Goal: Task Accomplishment & Management: Complete application form

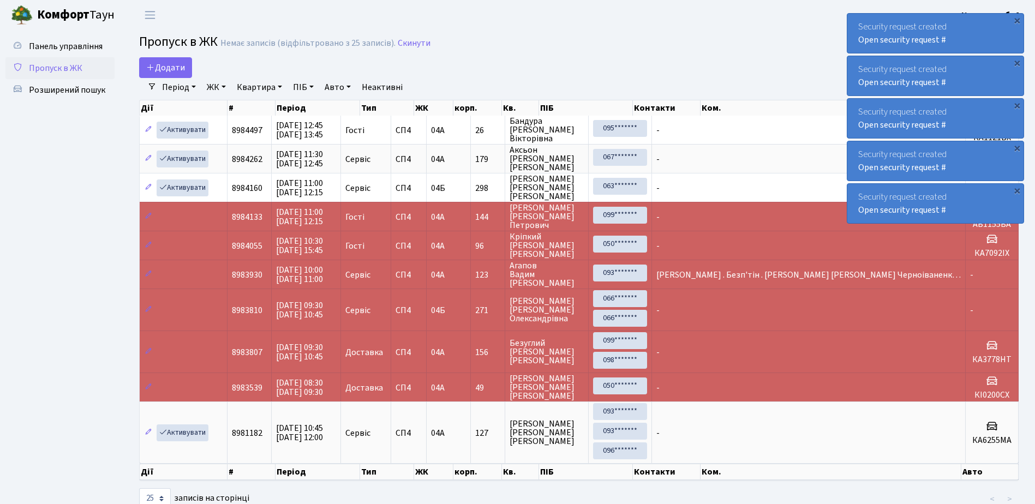
select select "25"
click at [44, 88] on span "Розширений пошук" at bounding box center [67, 90] width 76 height 12
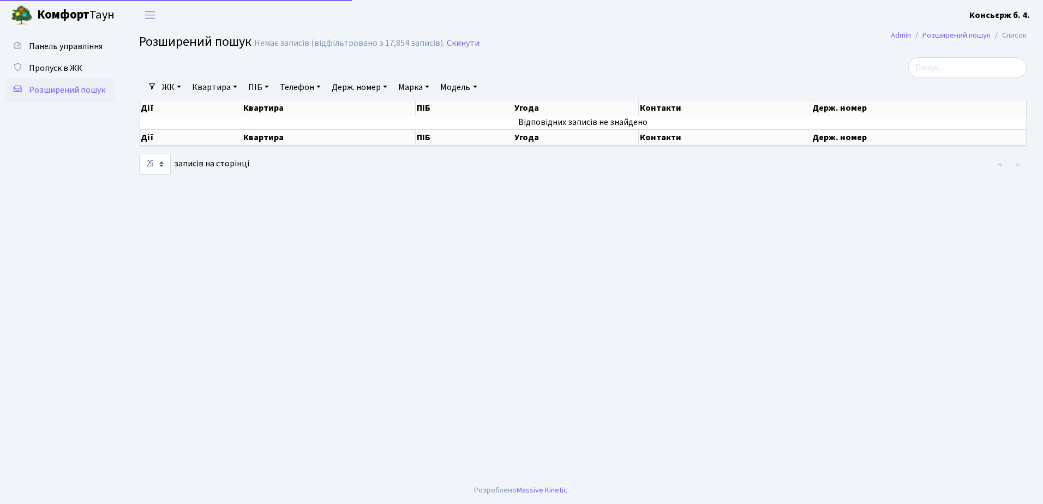
select select "25"
click at [48, 63] on span "Пропуск в ЖК" at bounding box center [55, 68] width 53 height 12
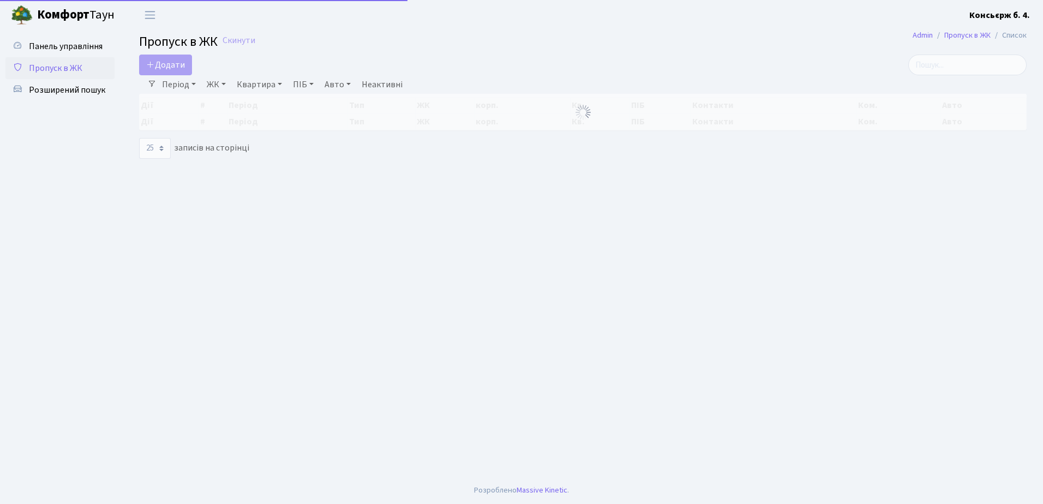
select select "25"
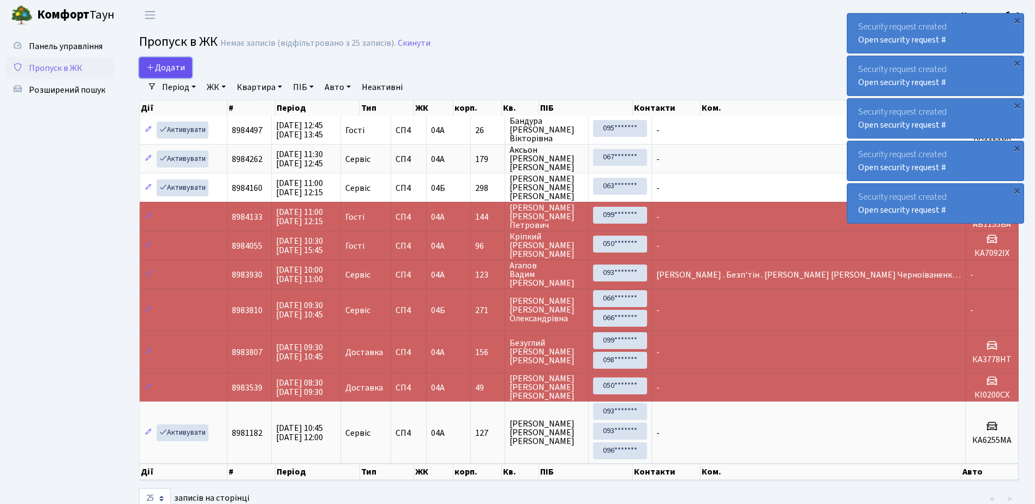
click at [163, 65] on span "Додати" at bounding box center [165, 68] width 39 height 12
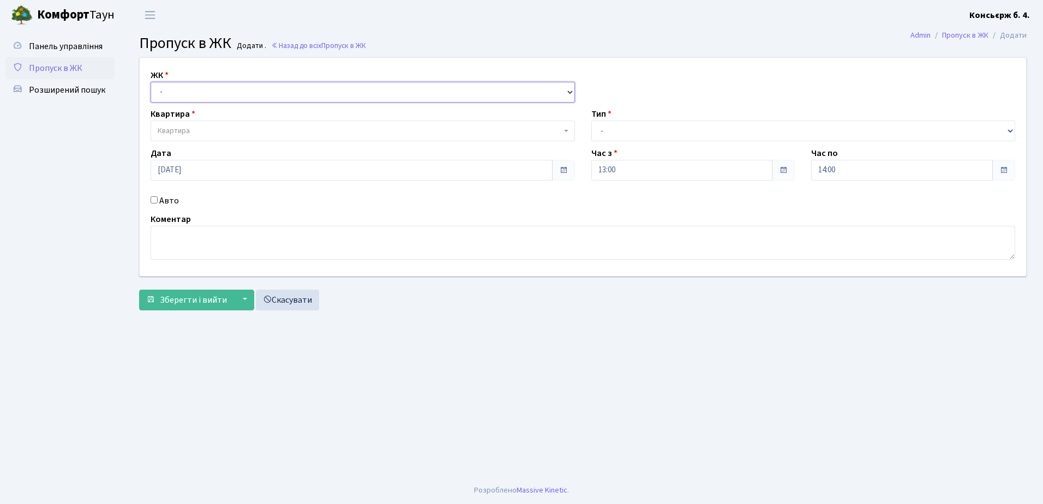
click at [241, 90] on select "- СП4, Столичне шосе, 5" at bounding box center [363, 92] width 425 height 21
select select "325"
click at [151, 82] on select "- СП4, Столичне шосе, 5" at bounding box center [363, 92] width 425 height 21
select select
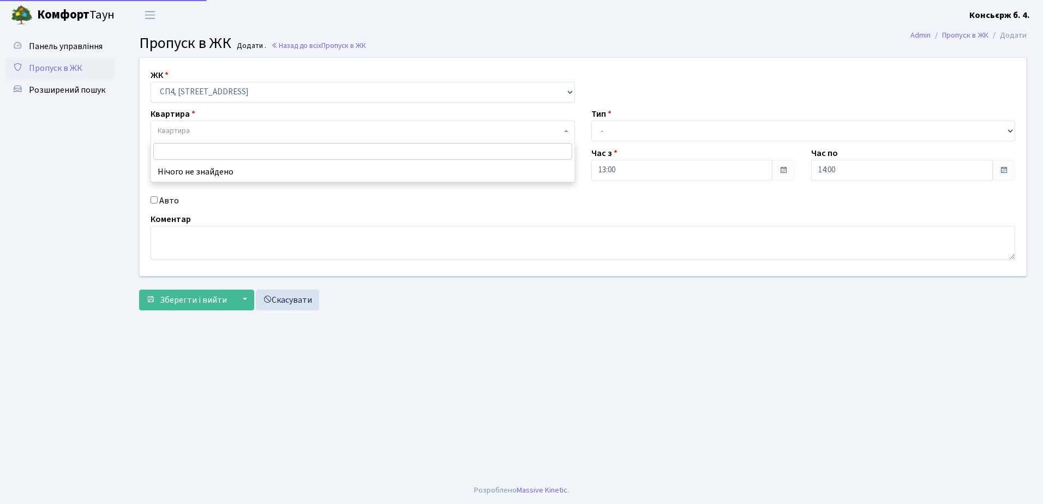
click at [235, 126] on span "Квартира" at bounding box center [360, 131] width 404 height 11
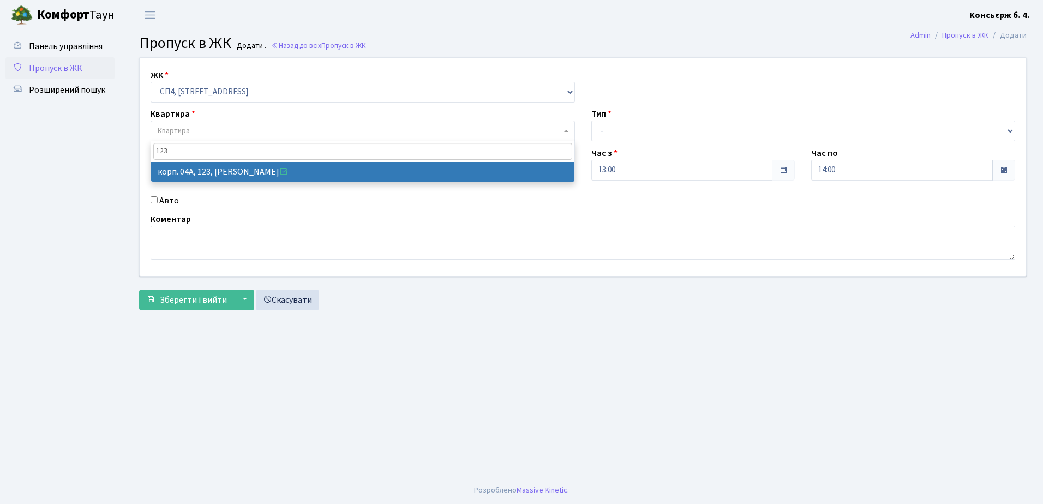
type input "123"
select select "21151"
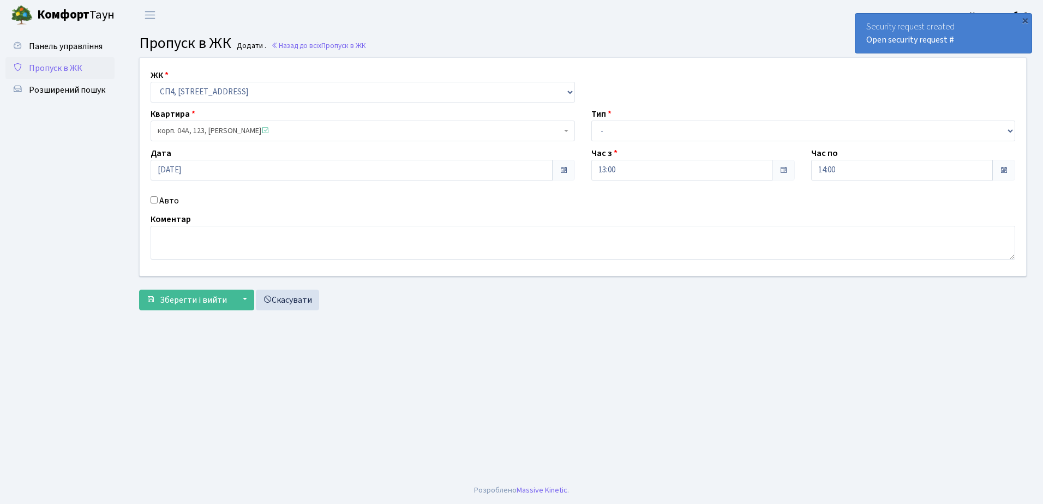
click at [153, 198] on input "Авто" at bounding box center [154, 199] width 7 height 7
checkbox input "true"
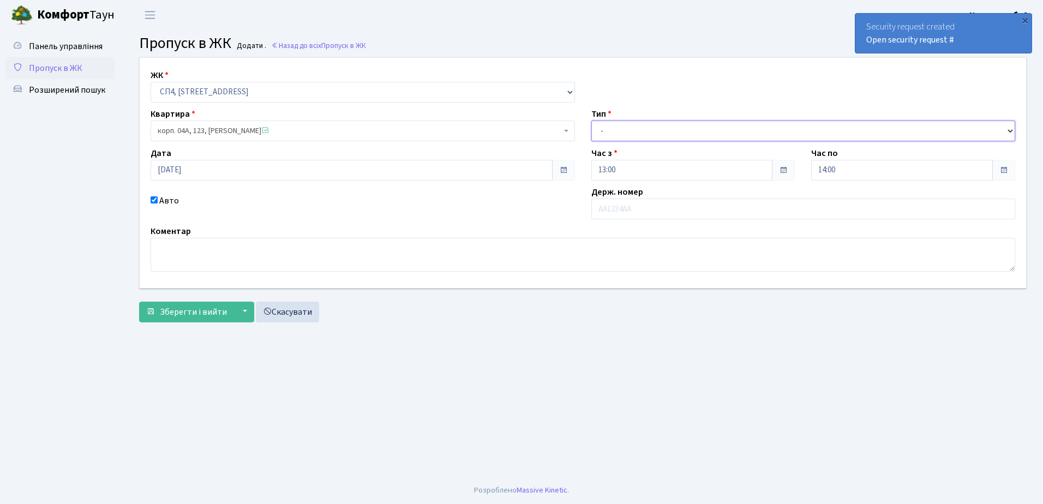
click at [692, 122] on select "- Доставка Таксі Гості Сервіс" at bounding box center [804, 131] width 425 height 21
select select "1"
click at [592, 121] on select "- Доставка Таксі Гості Сервіс" at bounding box center [804, 131] width 425 height 21
click at [653, 210] on input "text" at bounding box center [804, 209] width 425 height 21
type input "КА1137ВТ"
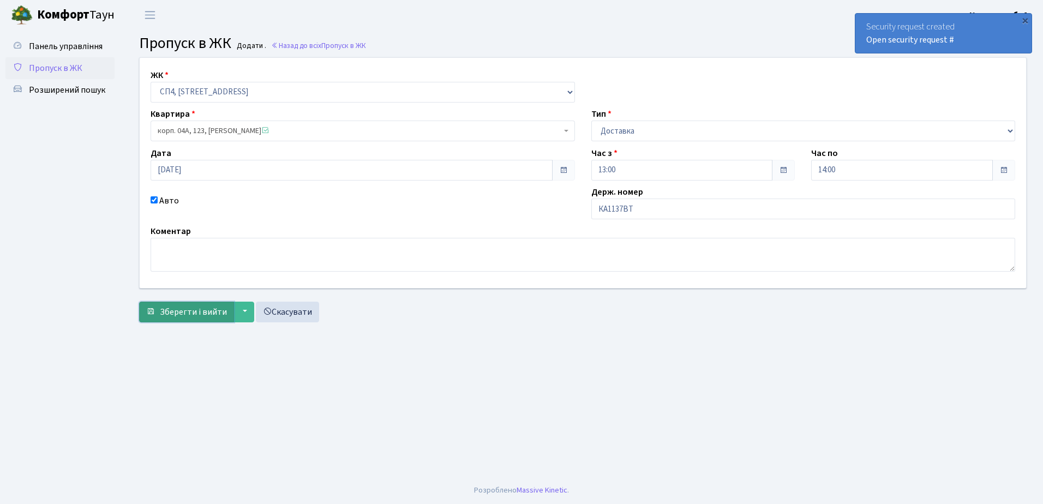
click at [196, 313] on span "Зберегти і вийти" at bounding box center [193, 312] width 67 height 12
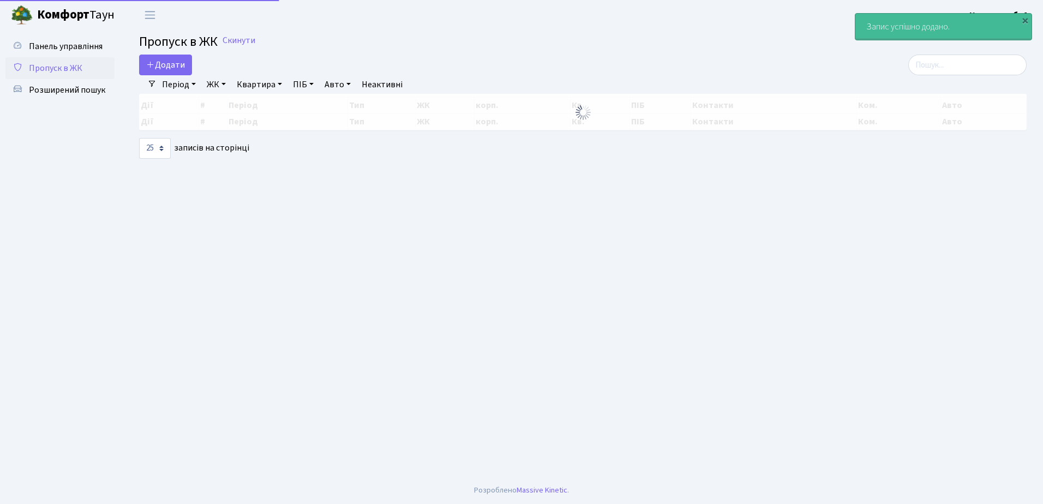
select select "25"
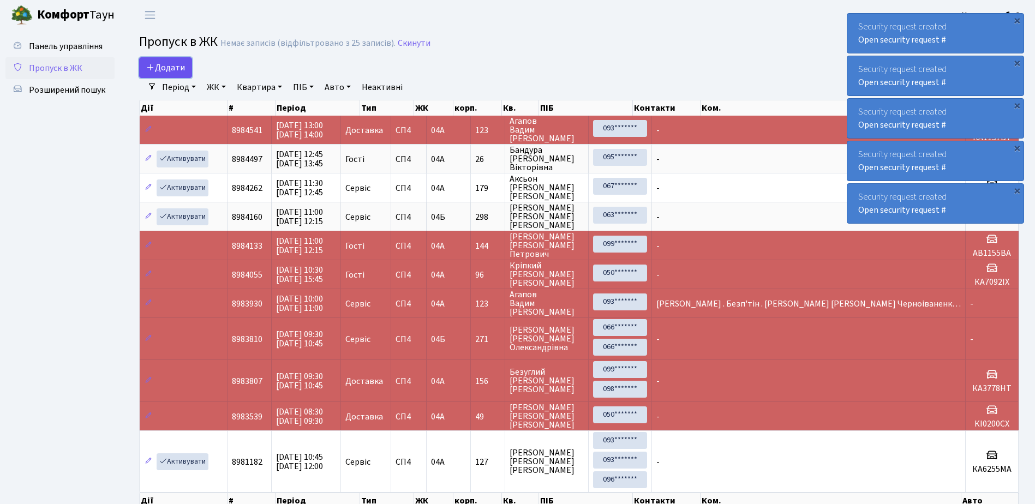
click at [164, 66] on span "Додати" at bounding box center [165, 68] width 39 height 12
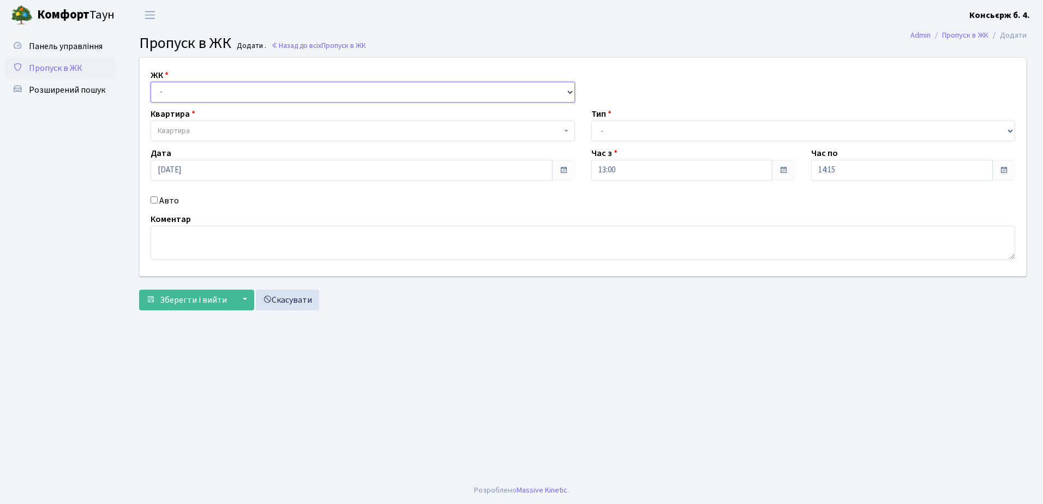
click at [206, 87] on select "- [STREET_ADDRESS]" at bounding box center [363, 92] width 425 height 21
select select "325"
click at [151, 82] on select "- [STREET_ADDRESS]" at bounding box center [363, 92] width 425 height 21
select select
click at [216, 129] on span "Квартира" at bounding box center [360, 131] width 404 height 11
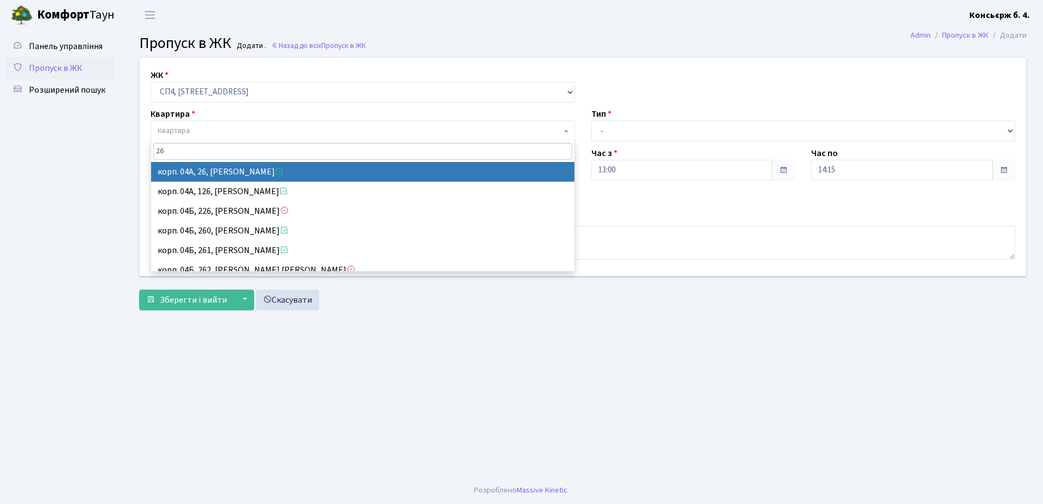
type input "26"
select select "21054"
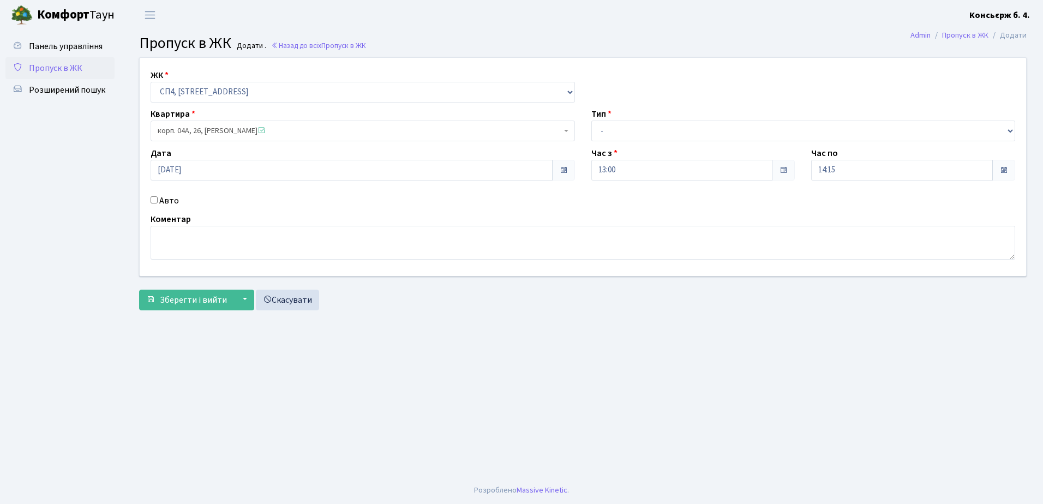
click at [155, 198] on input "Авто" at bounding box center [154, 199] width 7 height 7
checkbox input "true"
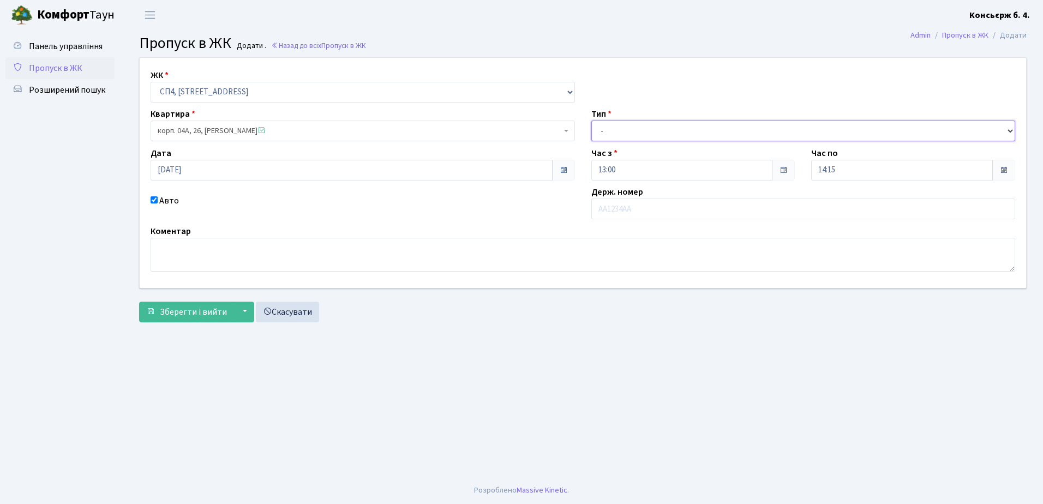
click at [639, 128] on select "- Доставка Таксі Гості Сервіс" at bounding box center [804, 131] width 425 height 21
select select "1"
click at [592, 121] on select "- Доставка Таксі Гості Сервіс" at bounding box center [804, 131] width 425 height 21
click at [207, 171] on input "[DATE]" at bounding box center [352, 170] width 402 height 21
click at [195, 114] on td "17" at bounding box center [194, 115] width 16 height 16
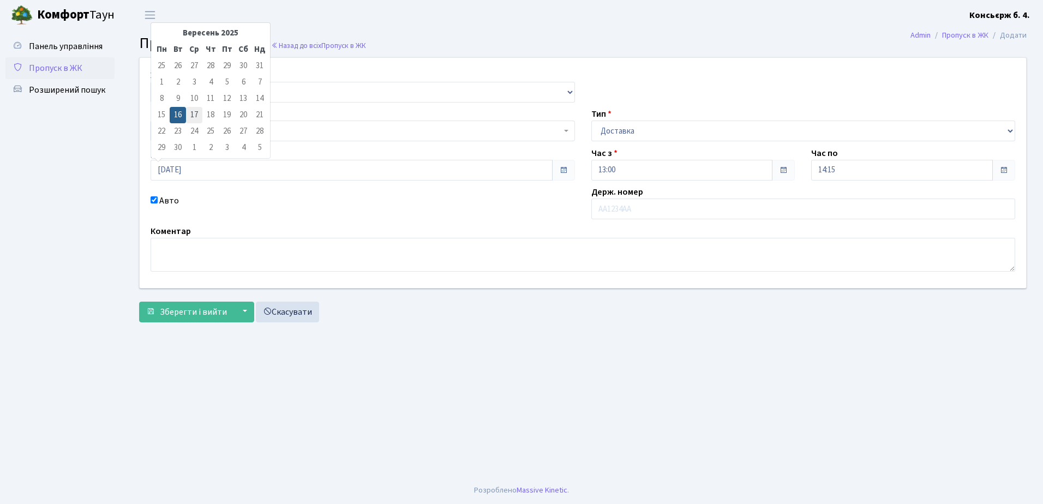
type input "17.09.2025"
click at [626, 210] on input "text" at bounding box center [804, 209] width 425 height 21
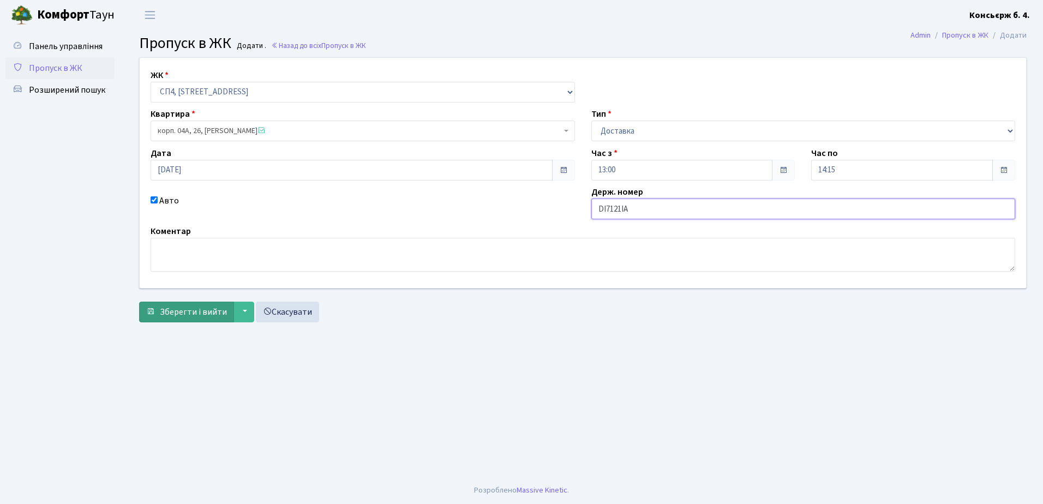
type input "DI7121IA"
click at [182, 310] on span "Зберегти і вийти" at bounding box center [193, 312] width 67 height 12
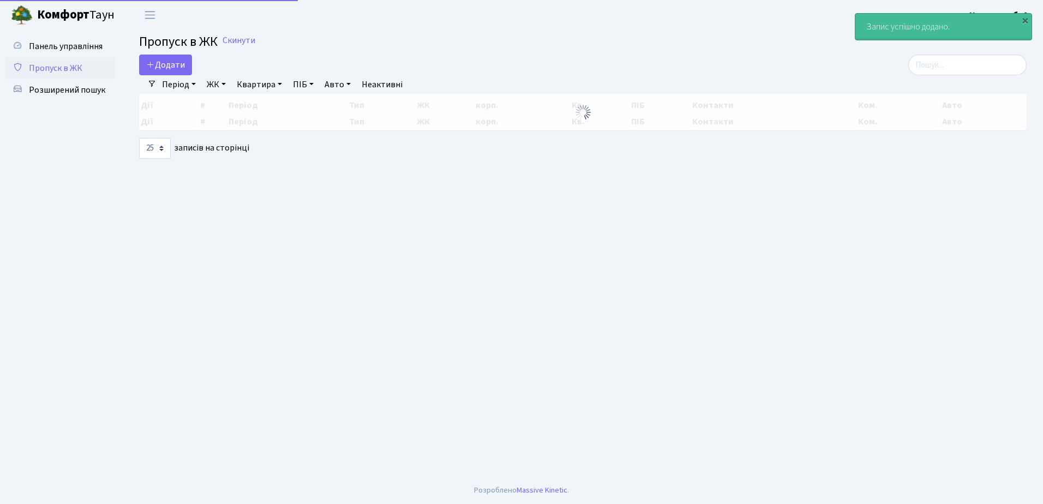
select select "25"
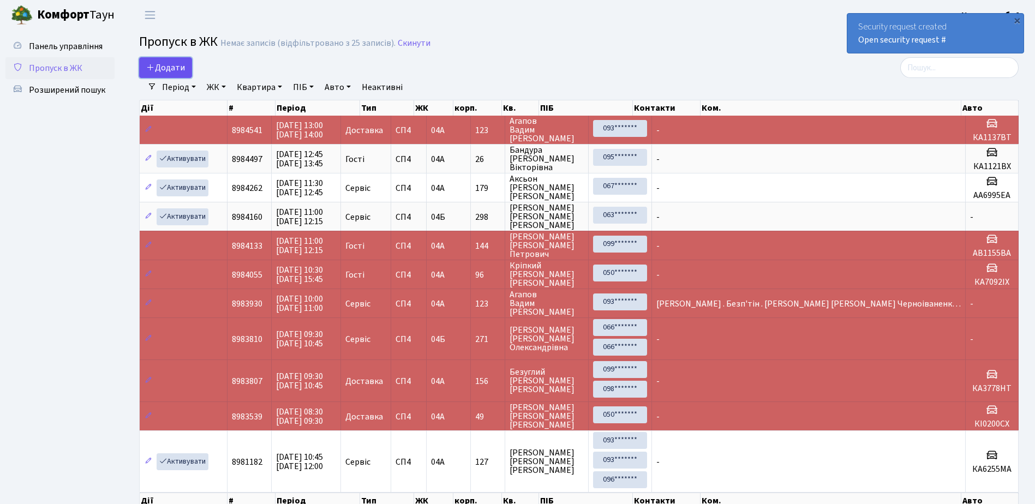
click at [171, 65] on span "Додати" at bounding box center [165, 68] width 39 height 12
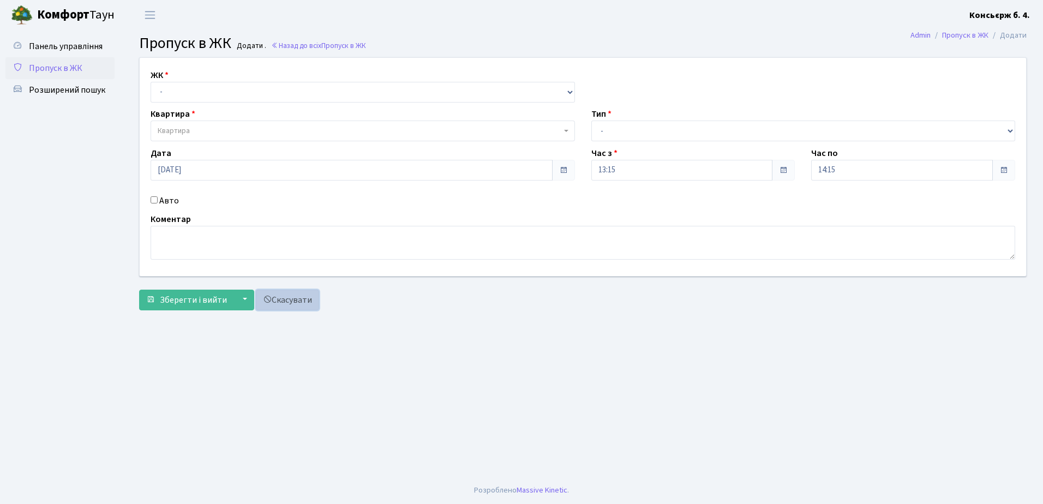
click at [292, 295] on link "Скасувати" at bounding box center [287, 300] width 63 height 21
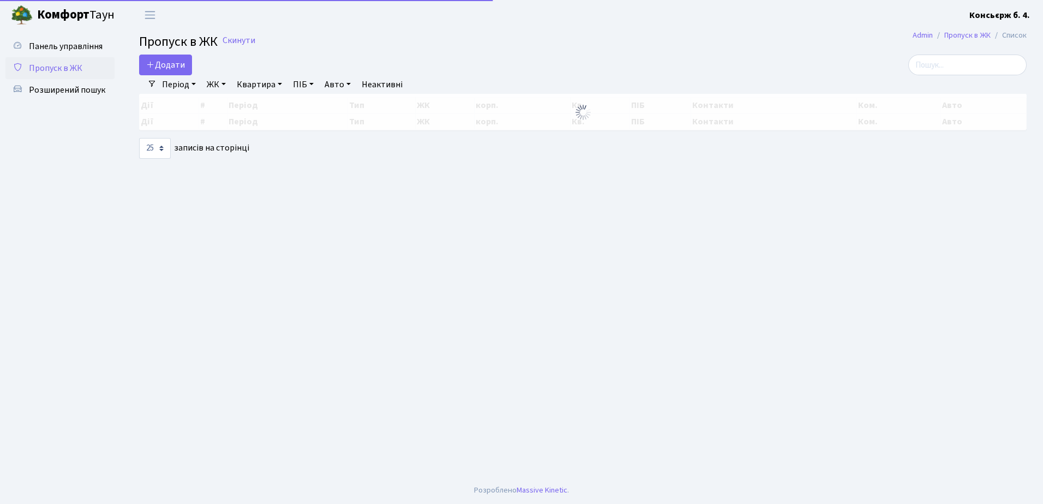
select select "25"
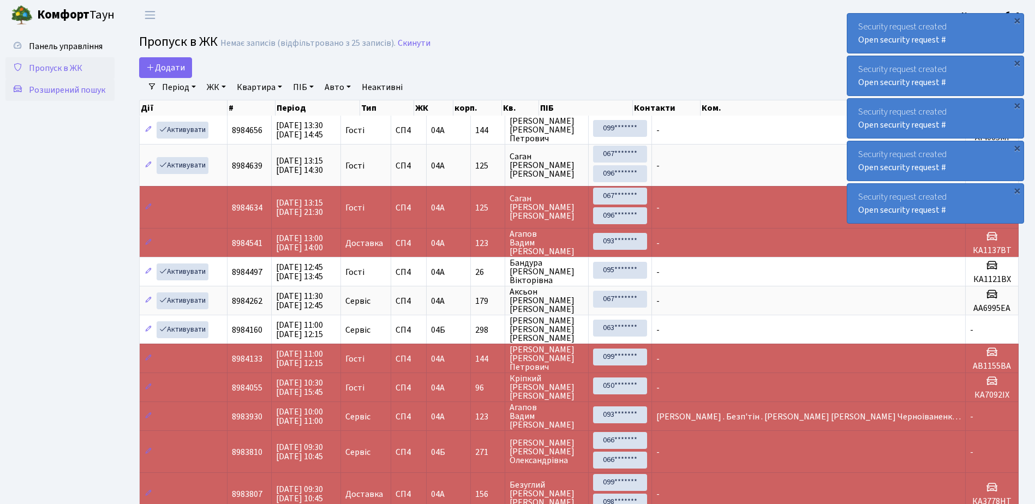
click at [63, 89] on span "Розширений пошук" at bounding box center [67, 90] width 76 height 12
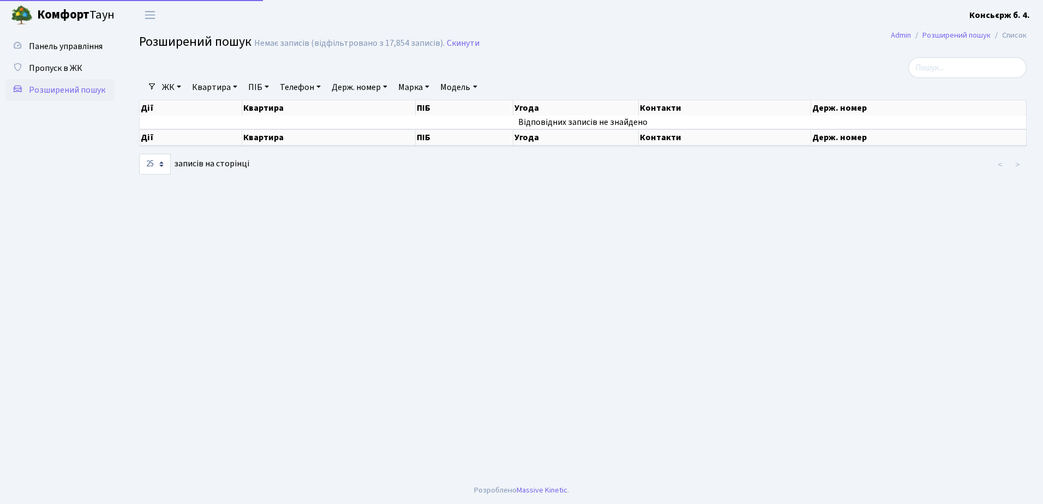
select select "25"
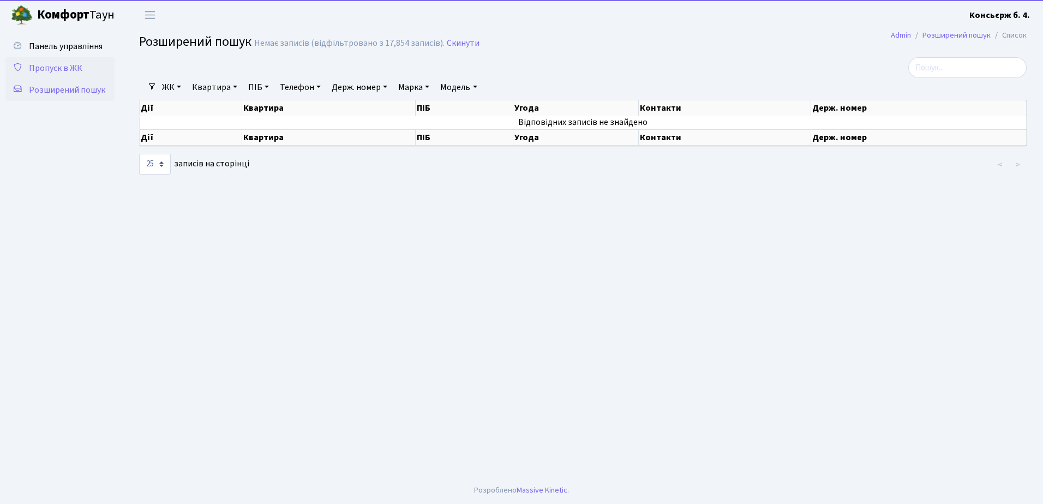
click at [52, 64] on span "Пропуск в ЖК" at bounding box center [55, 68] width 53 height 12
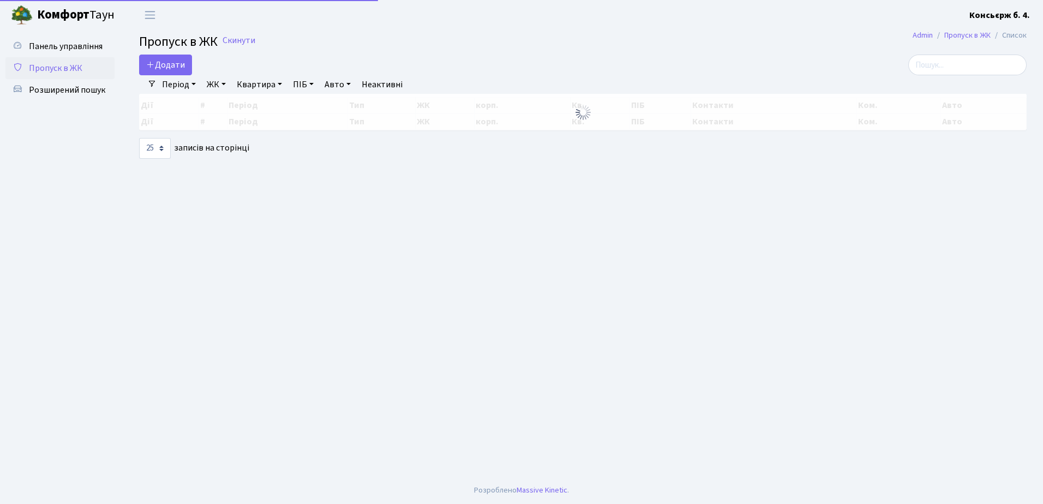
select select "25"
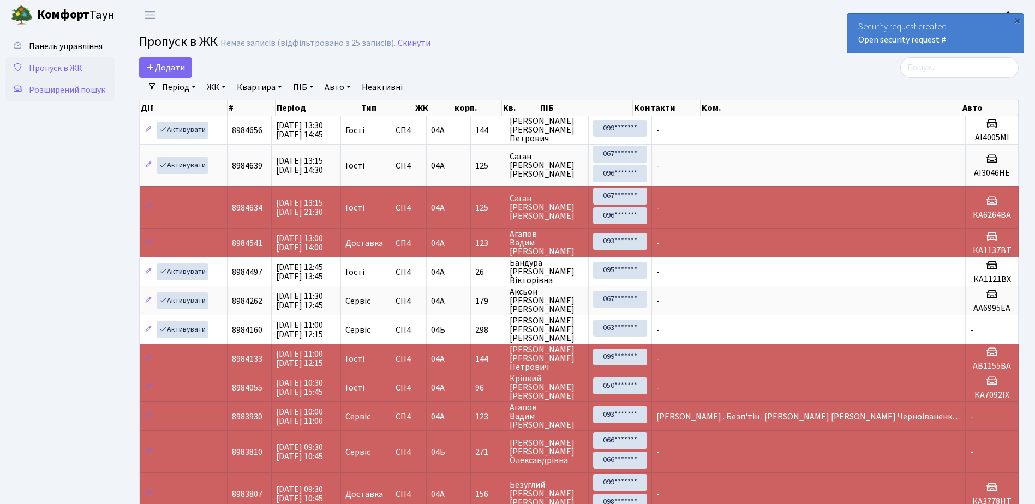
click at [74, 91] on span "Розширений пошук" at bounding box center [67, 90] width 76 height 12
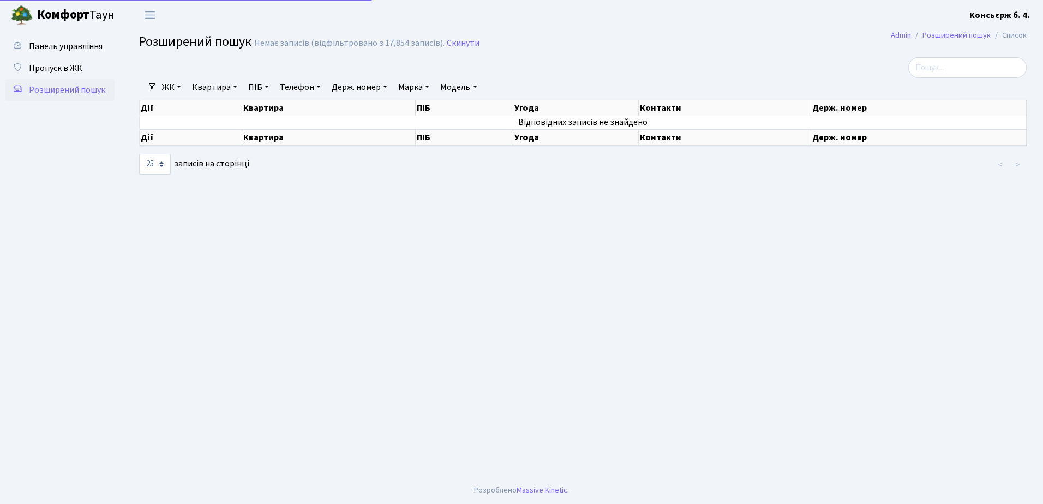
select select "25"
click at [837, 138] on th "Держ. номер" at bounding box center [920, 137] width 216 height 16
click at [942, 69] on input "search" at bounding box center [968, 67] width 118 height 21
type input "5297"
click at [845, 138] on th "Держ. номер" at bounding box center [920, 137] width 216 height 16
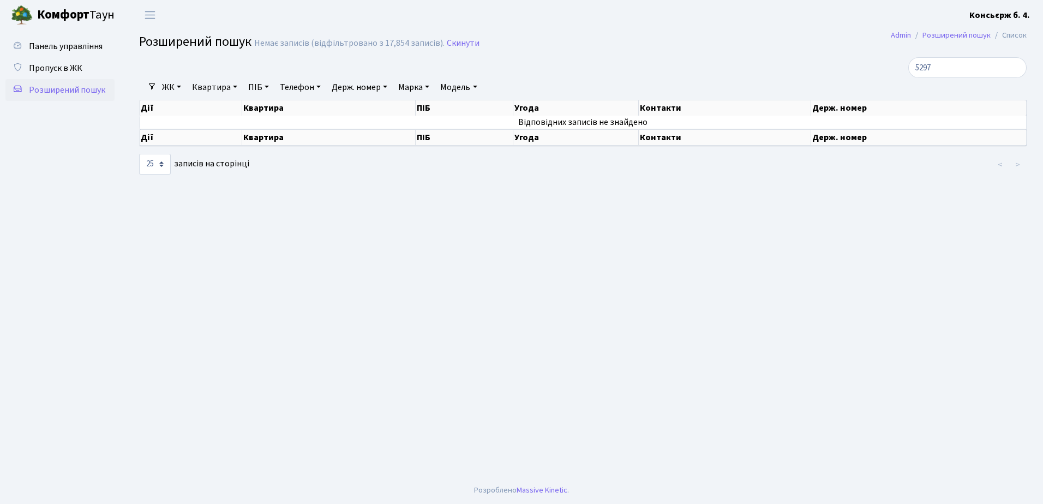
click at [172, 86] on link "ЖК" at bounding box center [172, 87] width 28 height 19
click at [190, 135] on link "СП4, [STREET_ADDRESS]" at bounding box center [215, 137] width 115 height 17
click at [827, 107] on th "Держ. номер" at bounding box center [920, 107] width 216 height 15
click at [53, 64] on span "Пропуск в ЖК" at bounding box center [55, 68] width 53 height 12
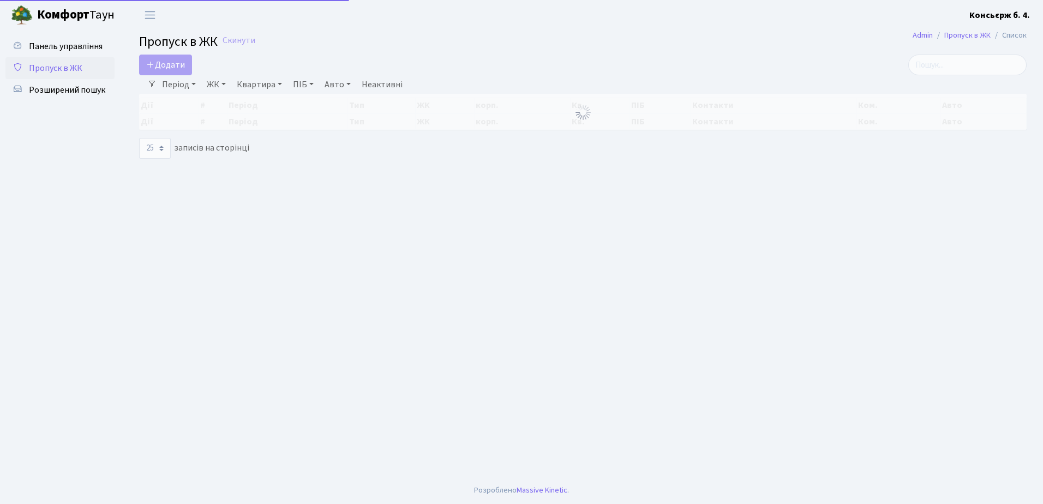
select select "25"
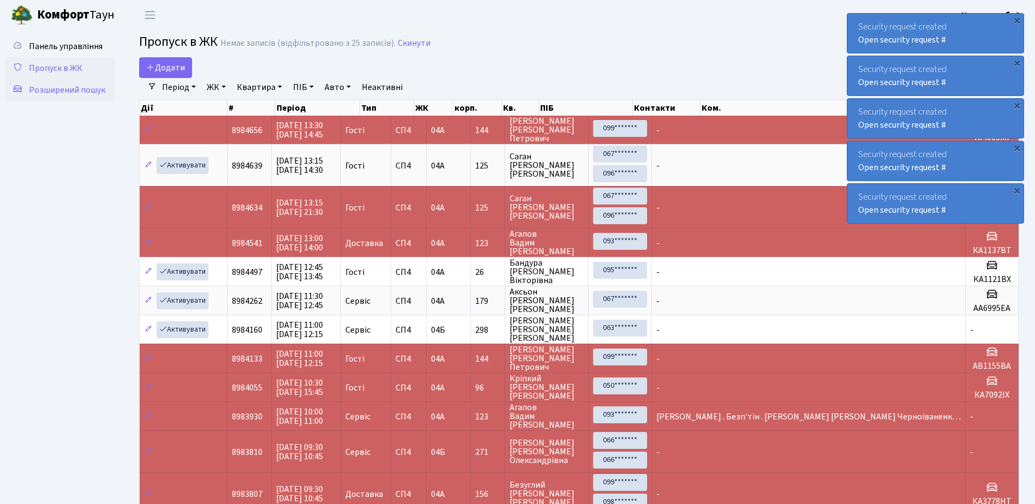
click at [75, 88] on span "Розширений пошук" at bounding box center [67, 90] width 76 height 12
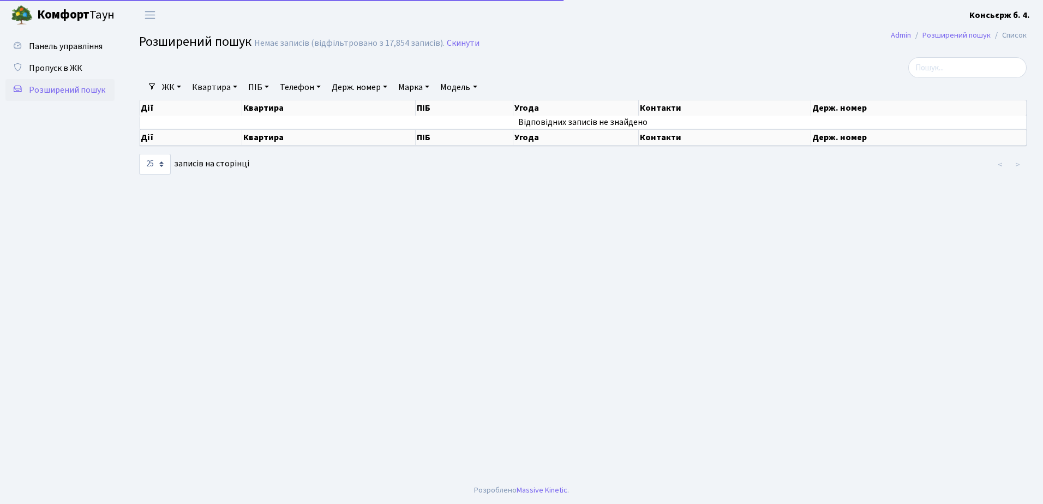
select select "25"
click at [165, 84] on link "ЖК" at bounding box center [172, 87] width 28 height 19
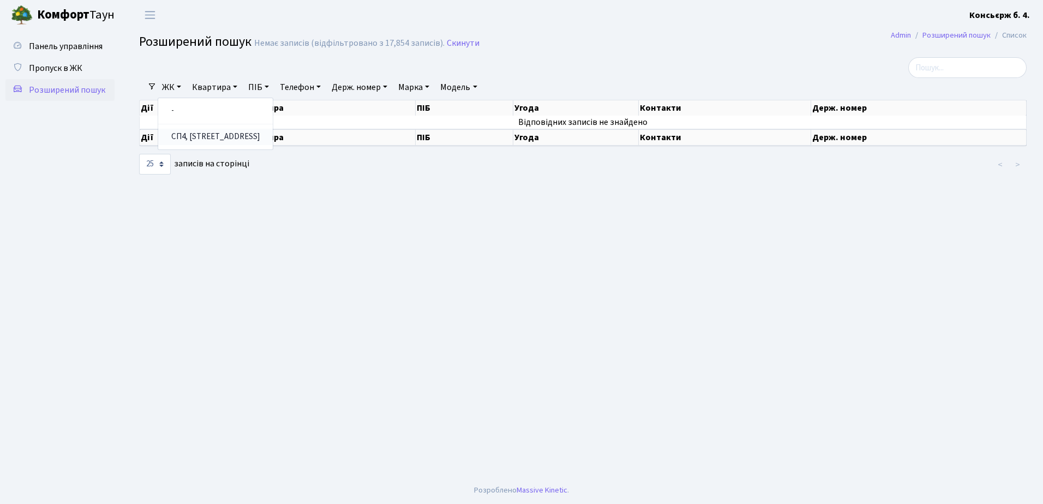
click at [180, 134] on link "СП4, [STREET_ADDRESS]" at bounding box center [215, 137] width 115 height 17
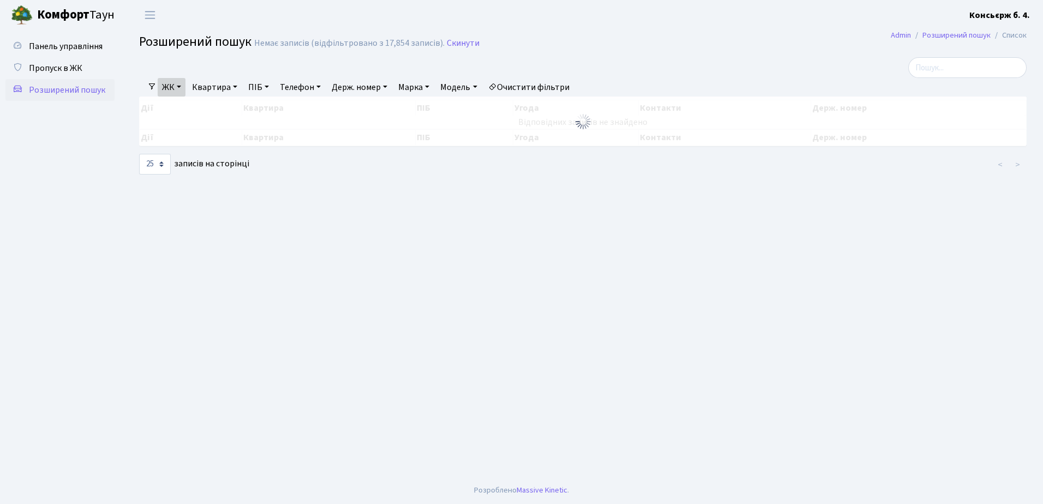
click at [214, 85] on link "Квартира" at bounding box center [215, 87] width 54 height 19
type input "144"
click at [530, 85] on link "Очистити фільтри" at bounding box center [529, 87] width 90 height 19
click at [52, 68] on span "Пропуск в ЖК" at bounding box center [55, 68] width 53 height 12
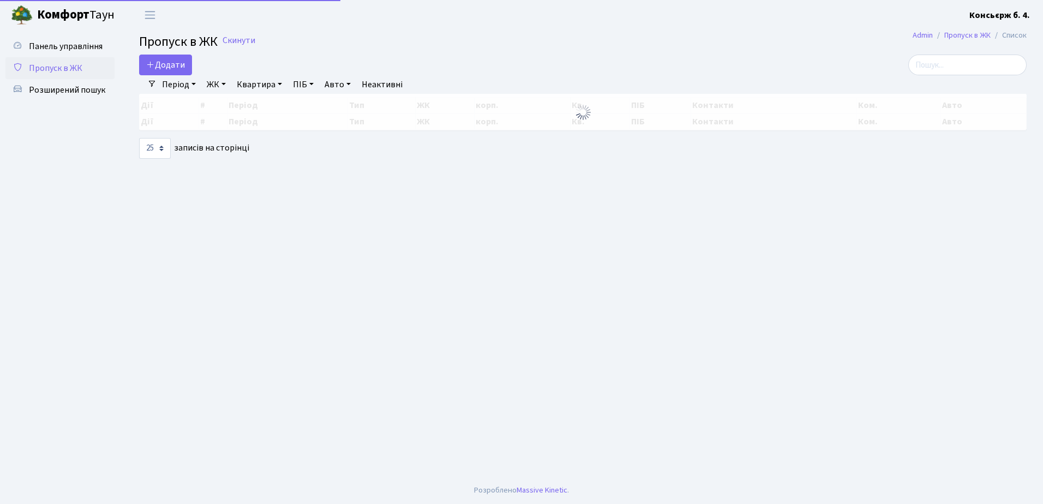
select select "25"
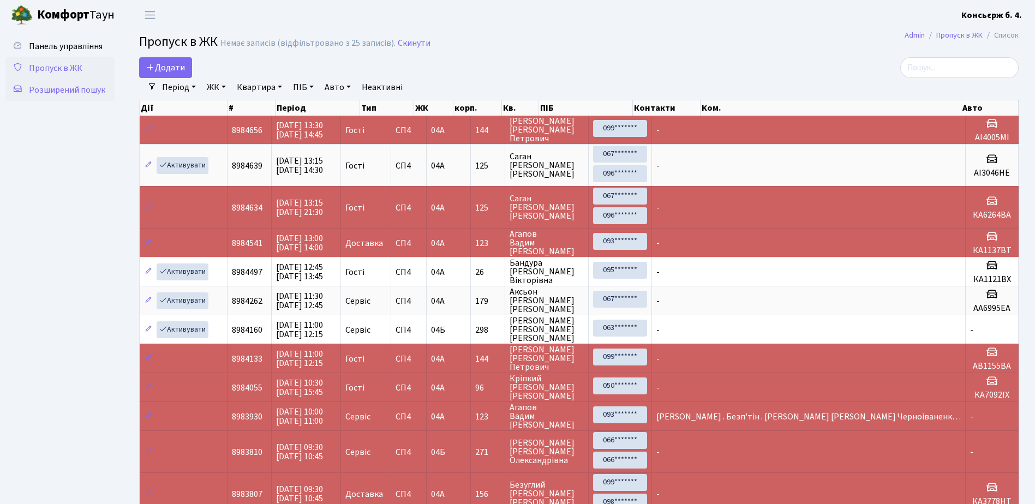
click at [55, 85] on span "Розширений пошук" at bounding box center [67, 90] width 76 height 12
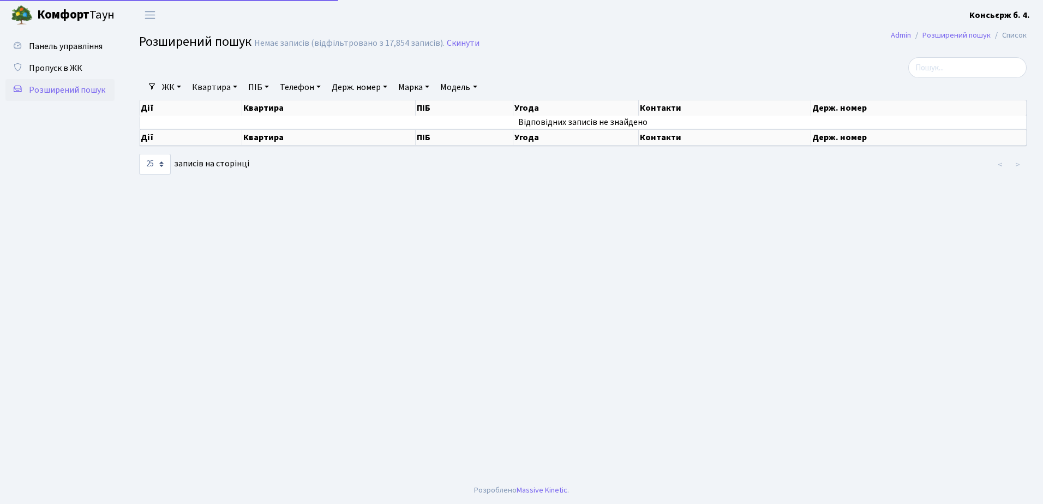
select select "25"
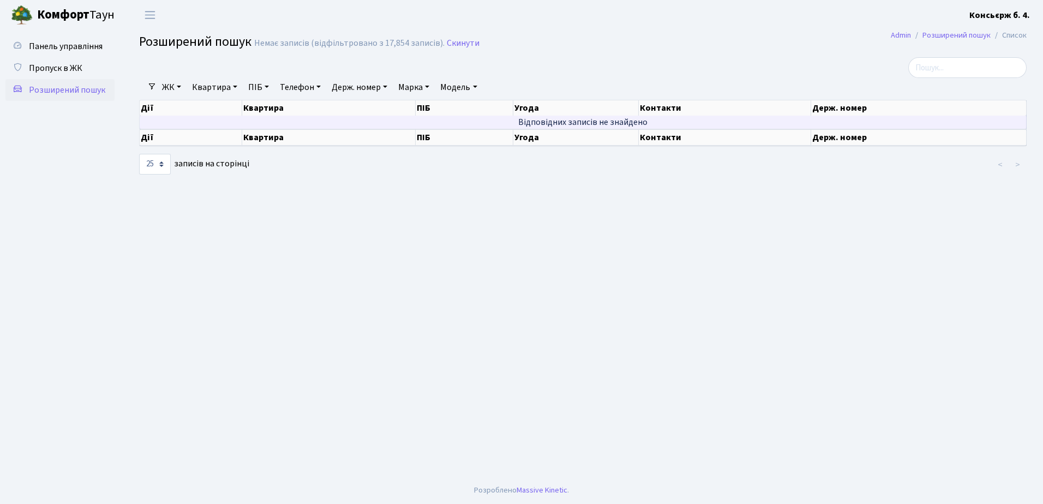
click at [849, 120] on td "Відповідних записів не знайдено" at bounding box center [583, 122] width 887 height 13
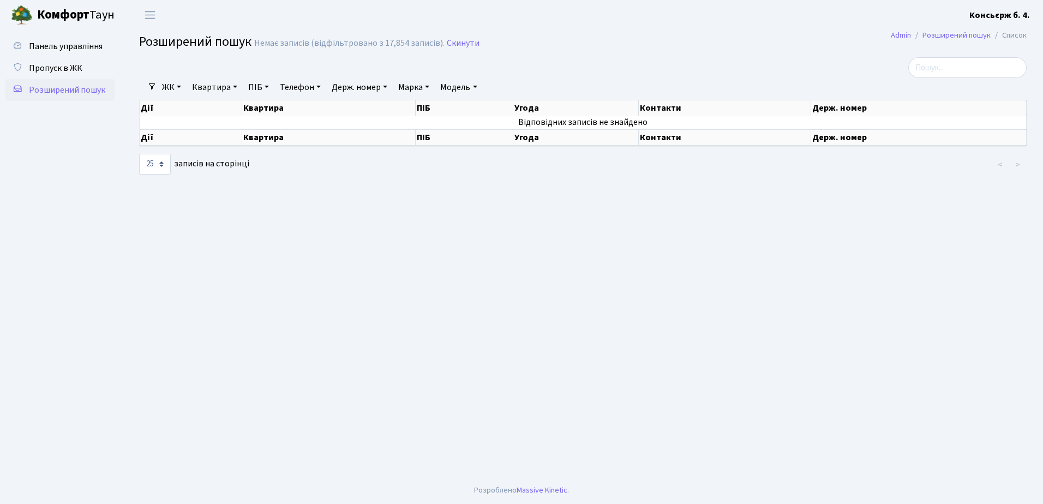
click at [849, 109] on th "Держ. номер" at bounding box center [920, 107] width 216 height 15
click at [932, 66] on input "search" at bounding box center [968, 67] width 118 height 21
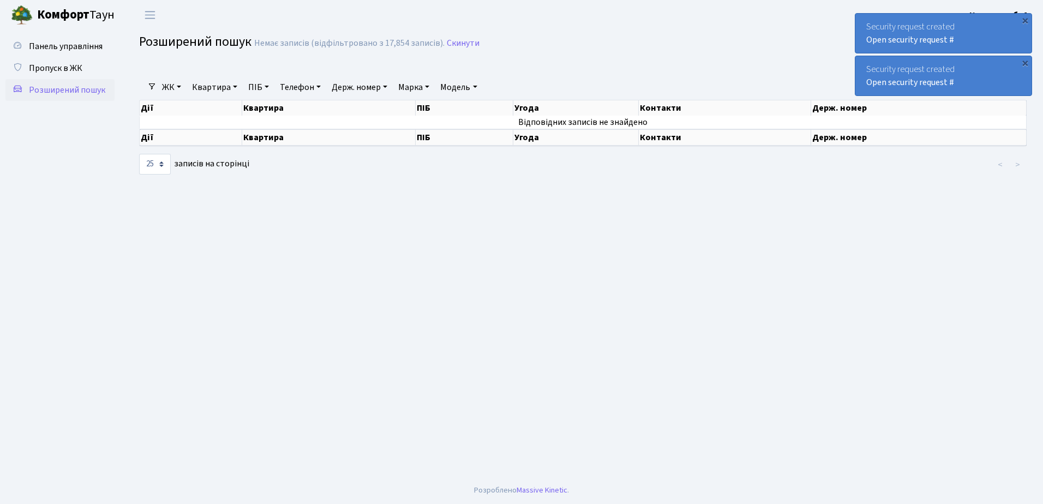
click at [863, 60] on div "Security request created Open security request #" at bounding box center [944, 75] width 176 height 39
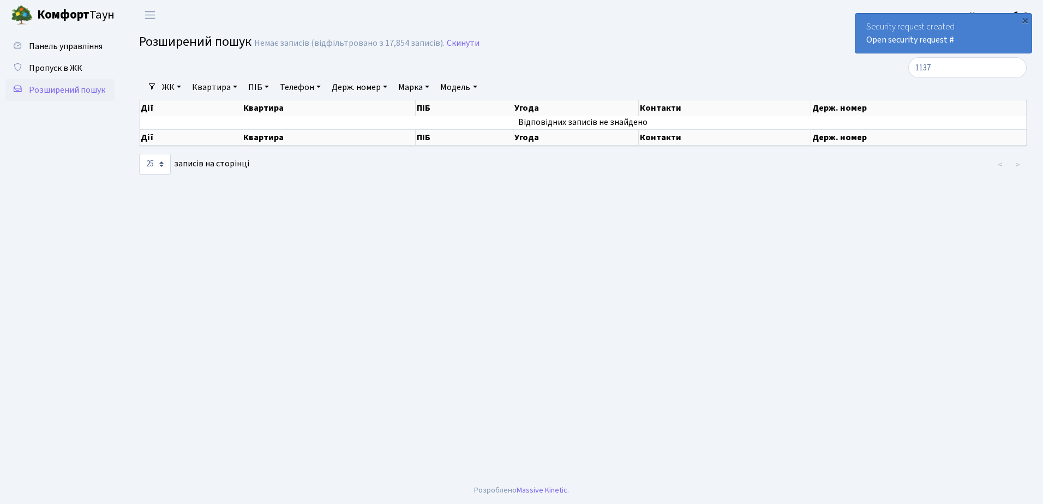
click at [861, 16] on div "Security request created Open security request #" at bounding box center [944, 33] width 176 height 39
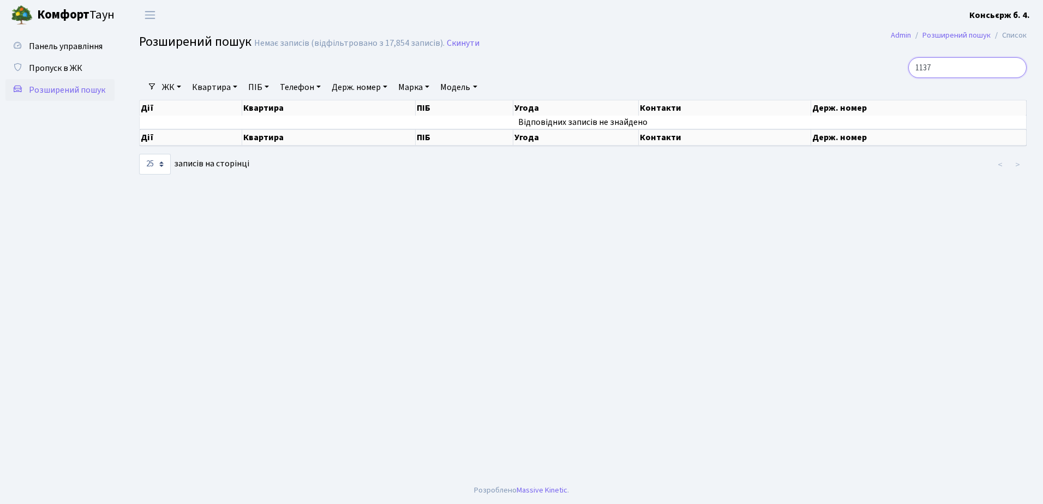
click at [952, 68] on input "1137" at bounding box center [968, 67] width 118 height 21
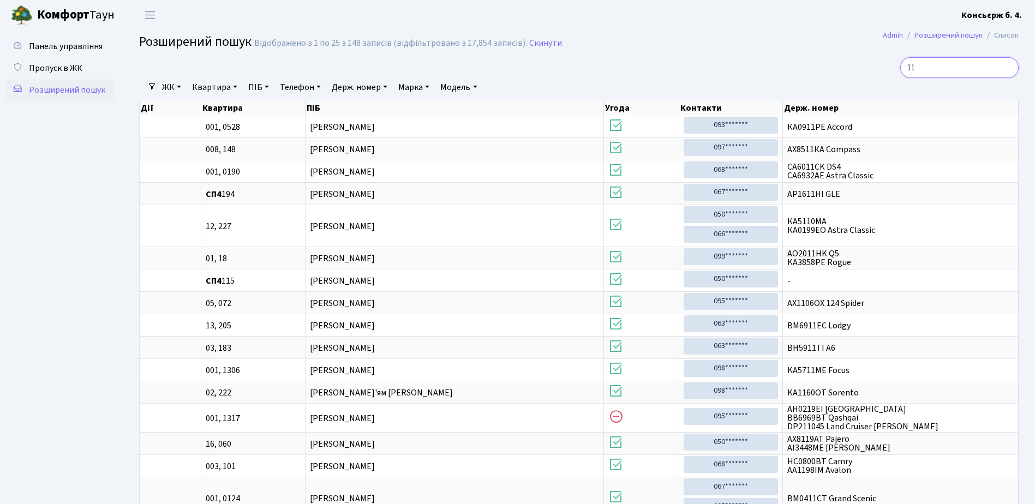
type input "1"
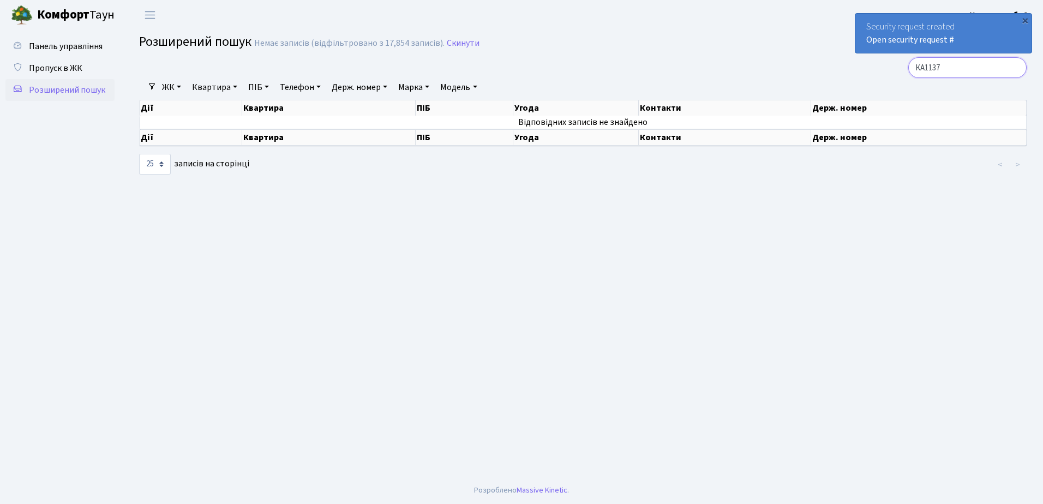
type input "КА1137"
click at [171, 85] on link "ЖК" at bounding box center [172, 87] width 28 height 19
click at [185, 135] on link "СП4, [STREET_ADDRESS]" at bounding box center [215, 137] width 115 height 17
click at [353, 86] on link "Держ. номер" at bounding box center [359, 87] width 64 height 19
drag, startPoint x: 961, startPoint y: 67, endPoint x: 915, endPoint y: 70, distance: 46.0
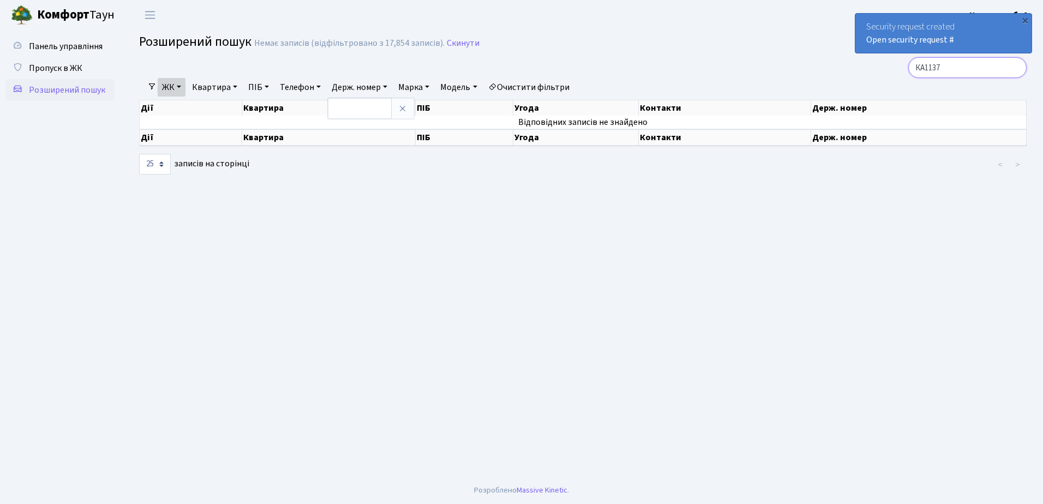
click at [915, 70] on div "КА1137" at bounding box center [884, 67] width 285 height 21
click at [389, 84] on link "Держ. номер" at bounding box center [359, 87] width 64 height 19
paste input "КА1137"
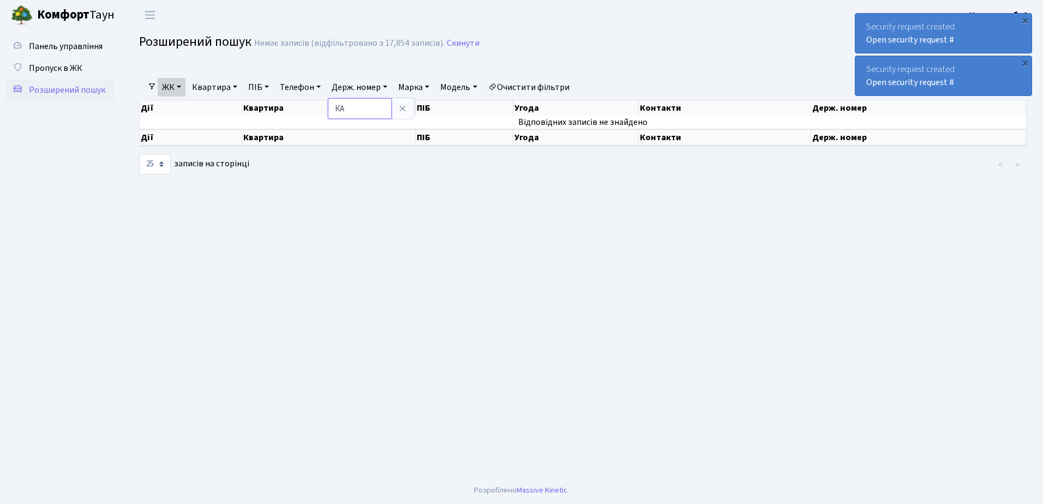
type input "К"
click at [92, 136] on ul "Панель управління Пропуск в ЖК Розширений пошук" at bounding box center [59, 253] width 109 height 436
click at [865, 22] on div "Security request created Open security request #" at bounding box center [944, 33] width 176 height 39
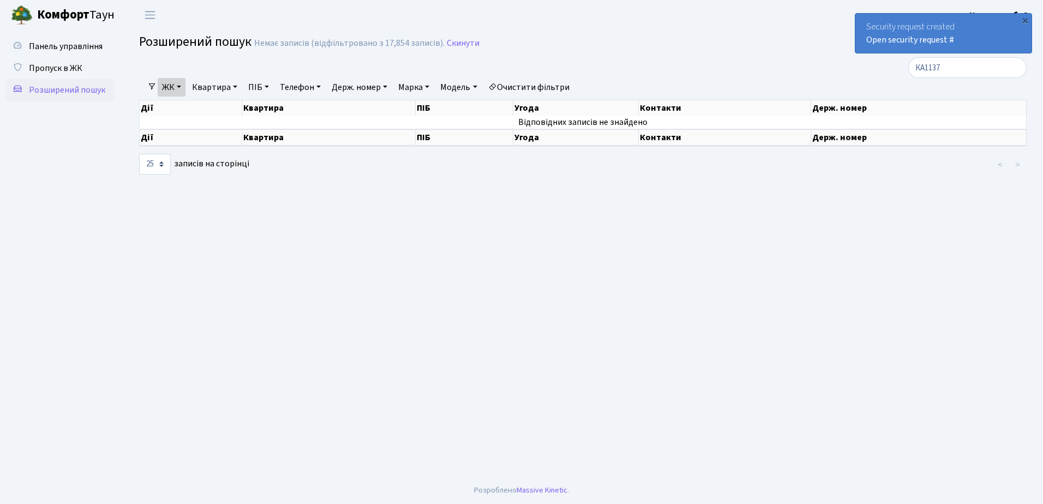
click at [865, 22] on div "Security request created Open security request #" at bounding box center [944, 33] width 176 height 39
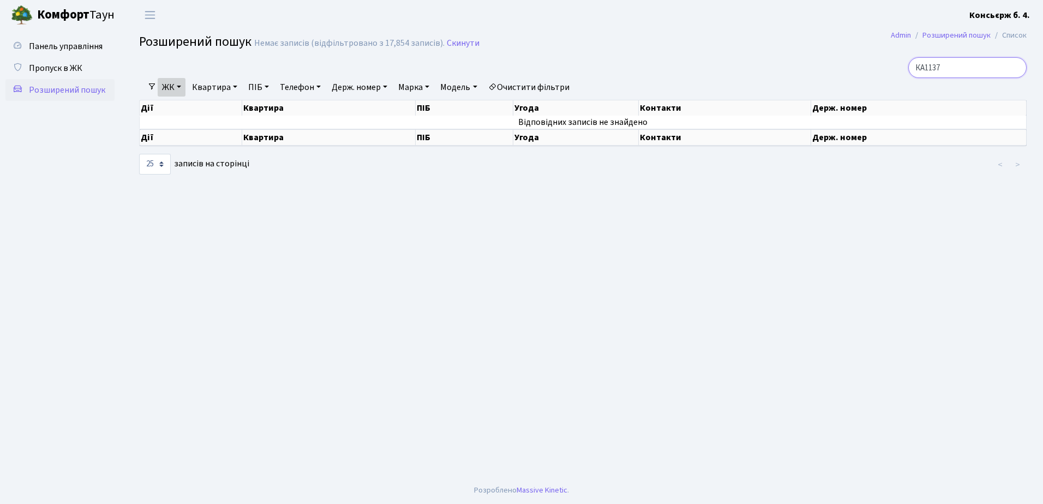
click at [960, 67] on input "КА1137" at bounding box center [968, 67] width 118 height 21
click at [175, 86] on link "ЖК" at bounding box center [172, 87] width 28 height 19
click at [187, 136] on link "СП4, [STREET_ADDRESS]" at bounding box center [215, 137] width 115 height 17
click at [955, 67] on input "КА1137" at bounding box center [968, 67] width 118 height 21
type input "К"
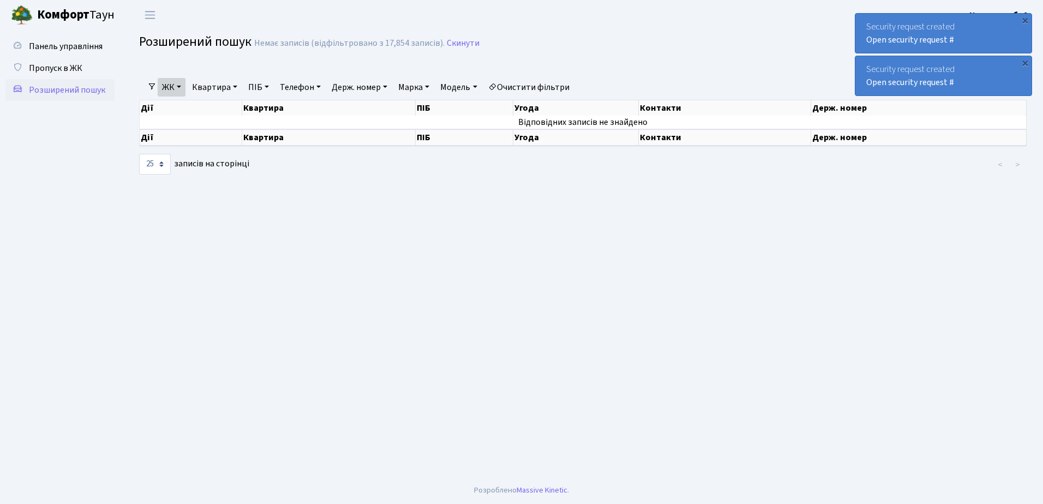
click at [859, 16] on div "Security request created Open security request #" at bounding box center [944, 33] width 176 height 39
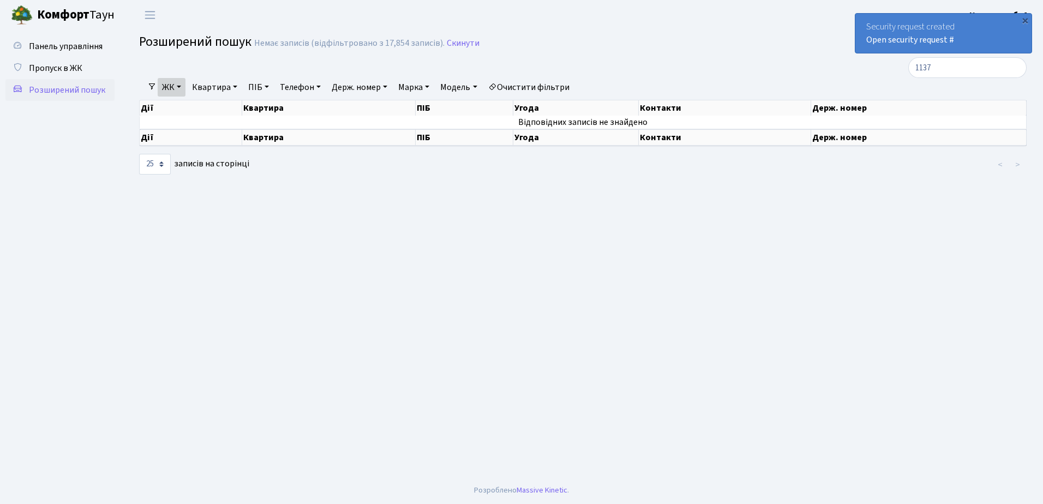
click at [858, 16] on div "Security request created Open security request #" at bounding box center [944, 33] width 176 height 39
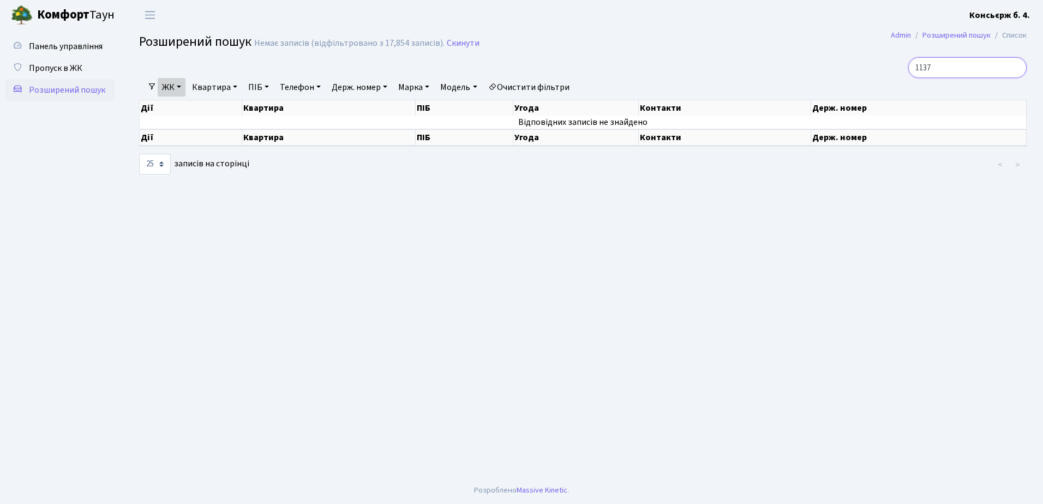
click at [959, 66] on input "1137" at bounding box center [968, 67] width 118 height 21
type input "1"
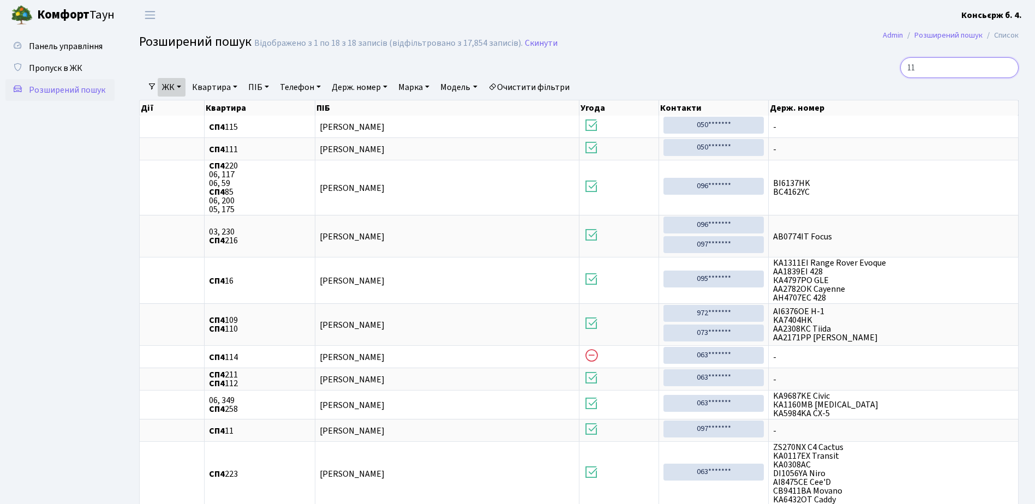
type input "1"
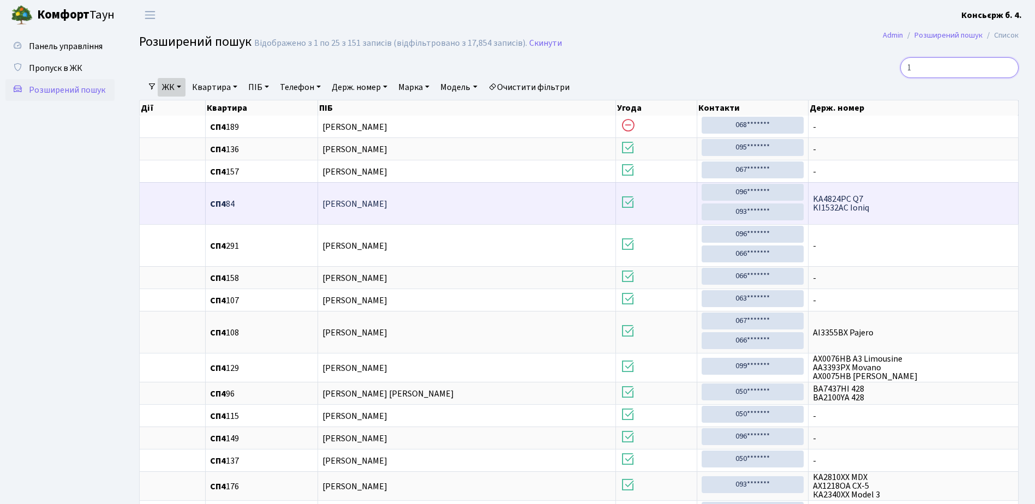
type input "1"
click at [488, 201] on td "Савчук Альона Анатоліївна" at bounding box center [467, 203] width 298 height 42
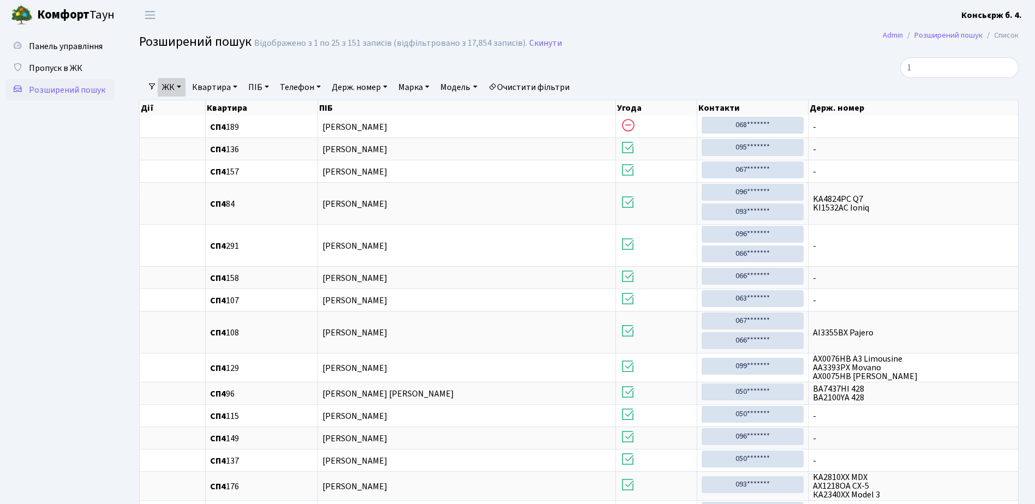
drag, startPoint x: 488, startPoint y: 201, endPoint x: 606, endPoint y: 50, distance: 191.6
click at [606, 50] on h2 "Розширений пошук Відображено з 1 по 25 з 151 записів (відфільтровано з 17,854 з…" at bounding box center [579, 43] width 880 height 19
click at [57, 66] on span "Пропуск в ЖК" at bounding box center [55, 68] width 53 height 12
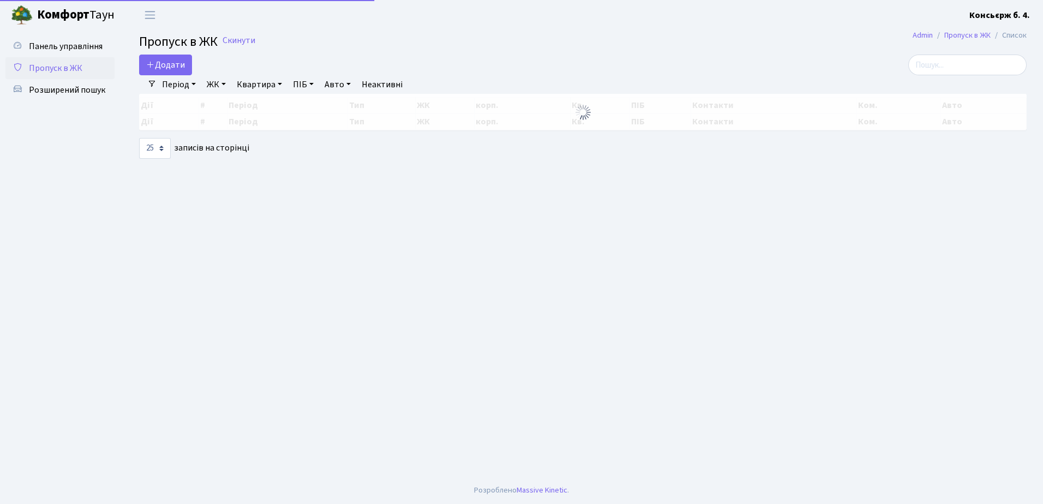
select select "25"
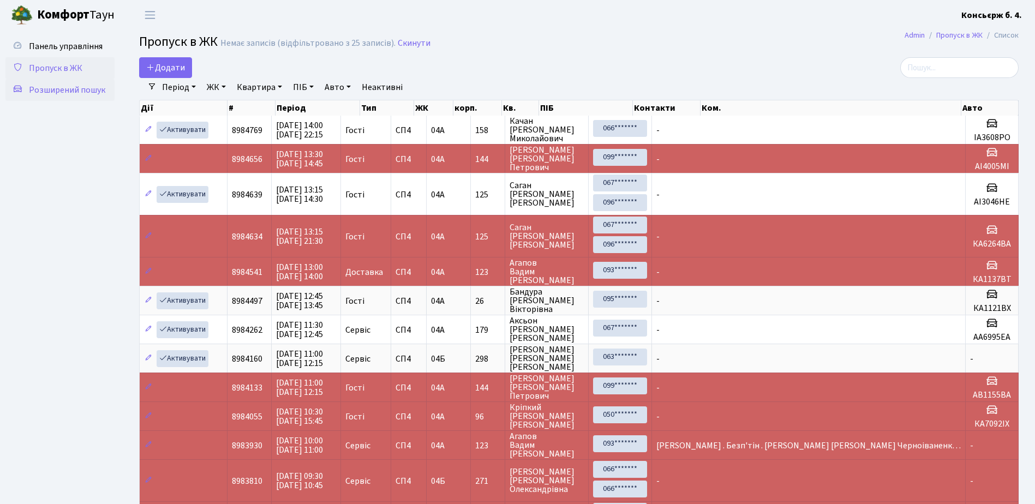
click at [64, 88] on span "Розширений пошук" at bounding box center [67, 90] width 76 height 12
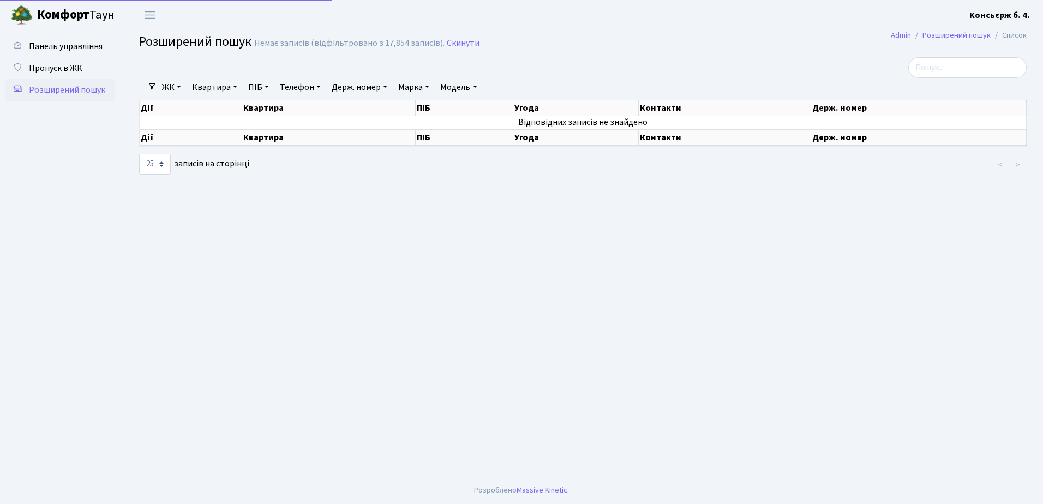
select select "25"
click at [169, 84] on link "ЖК" at bounding box center [172, 87] width 28 height 19
click at [183, 135] on link "СП4, [STREET_ADDRESS]" at bounding box center [215, 137] width 115 height 17
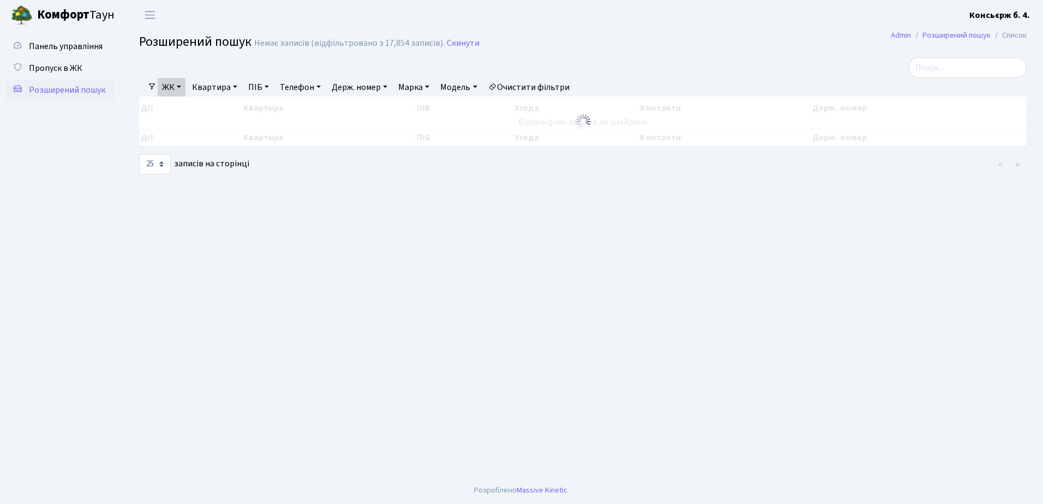
click at [359, 85] on link "Держ. номер" at bounding box center [359, 87] width 64 height 19
click at [97, 138] on ul "Панель управління Пропуск в ЖК Розширений пошук" at bounding box center [59, 253] width 109 height 436
click at [57, 69] on span "Пропуск в ЖК" at bounding box center [55, 68] width 53 height 12
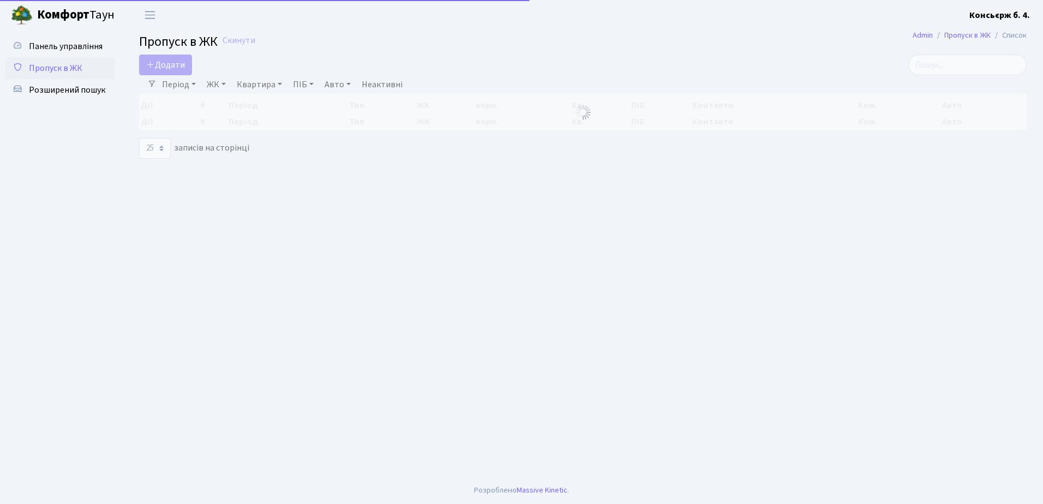
select select "25"
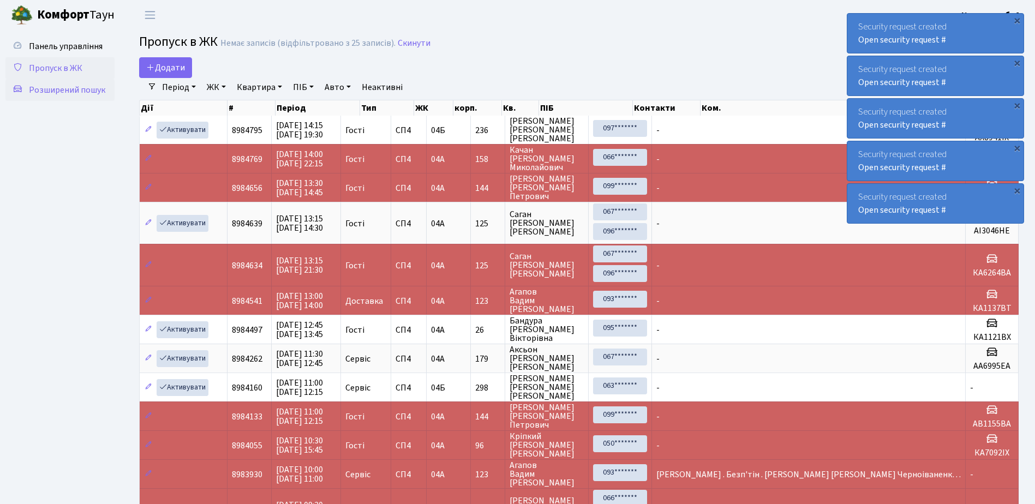
click at [63, 88] on span "Розширений пошук" at bounding box center [67, 90] width 76 height 12
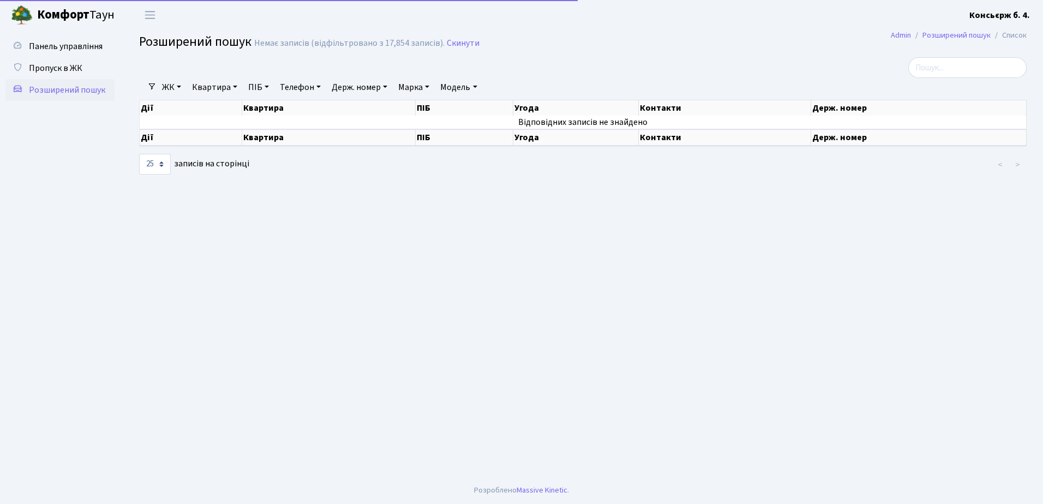
select select "25"
click at [174, 84] on link "ЖК" at bounding box center [172, 87] width 28 height 19
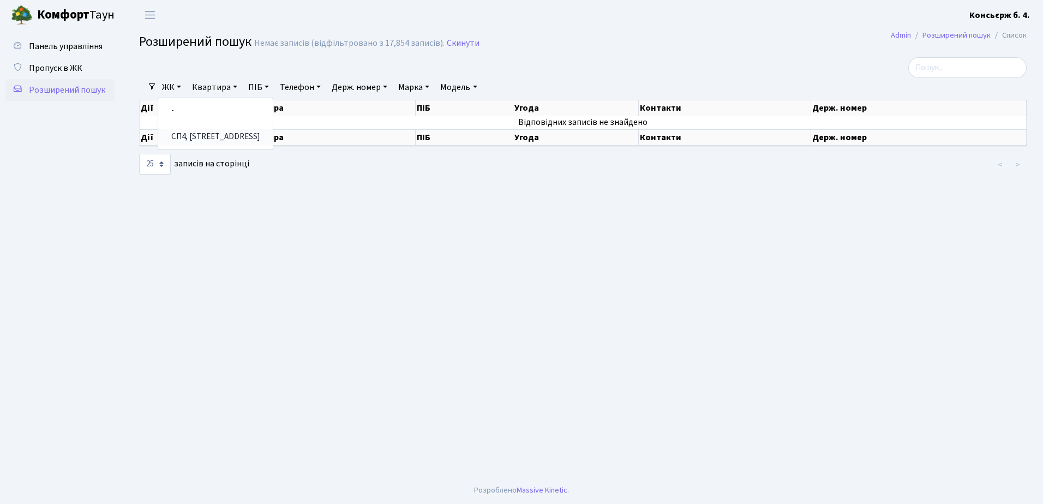
click at [181, 136] on link "СП4, [STREET_ADDRESS]" at bounding box center [215, 137] width 115 height 17
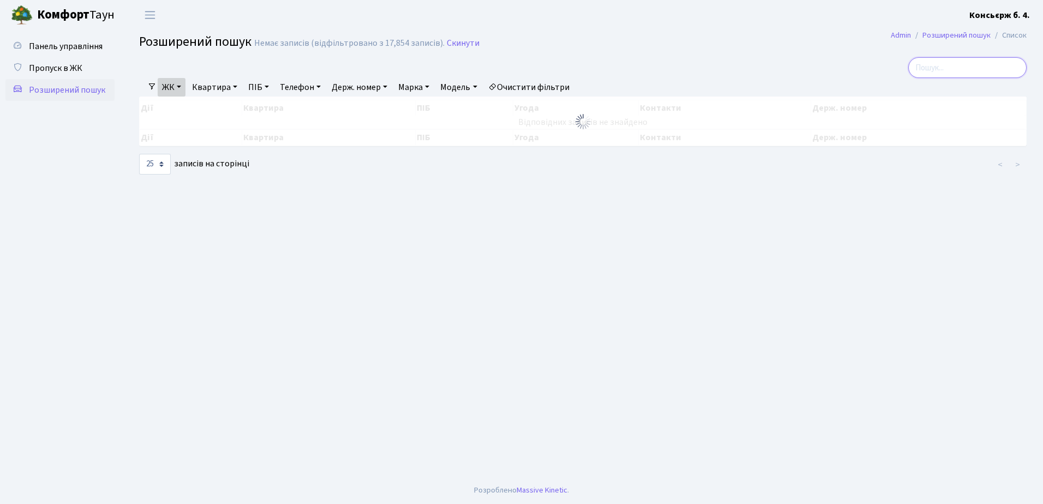
click at [950, 67] on input "search" at bounding box center [968, 67] width 118 height 21
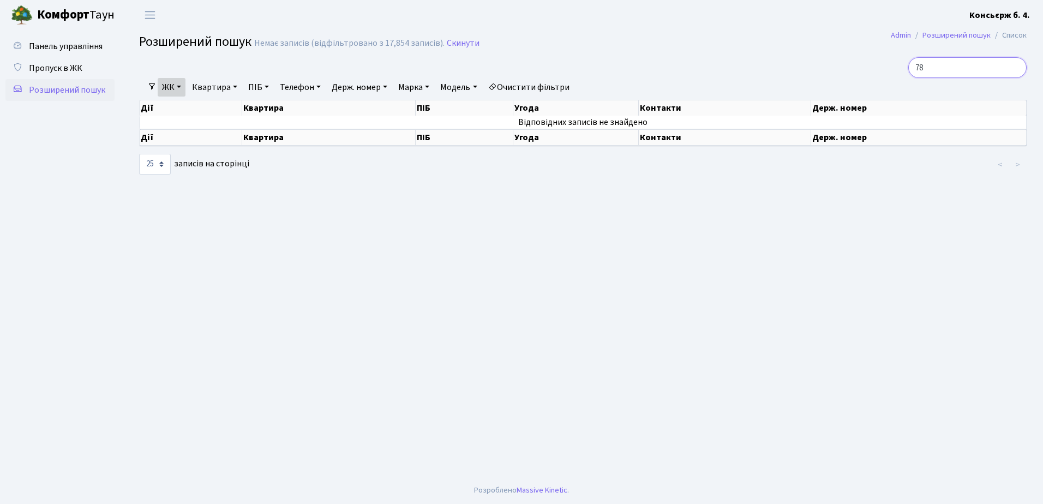
type input "7"
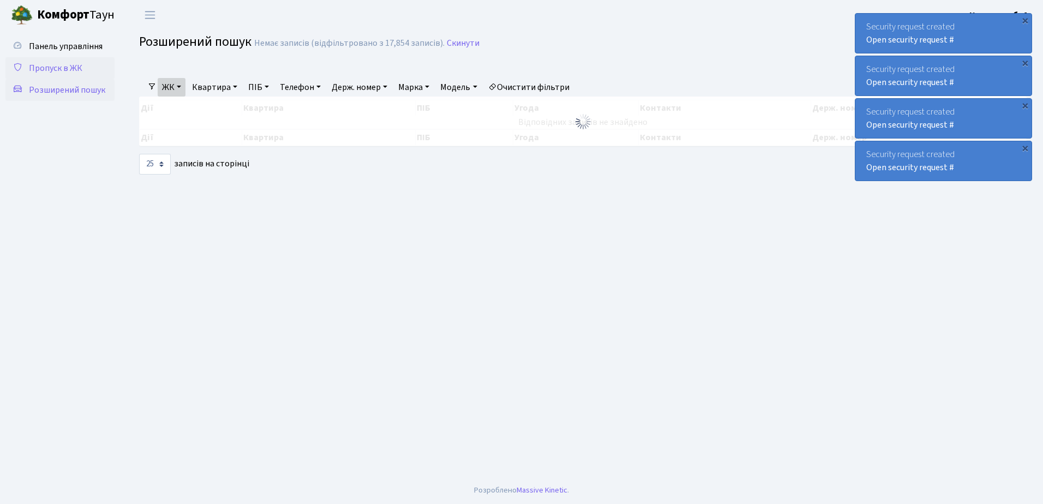
click at [58, 67] on span "Пропуск в ЖК" at bounding box center [55, 68] width 53 height 12
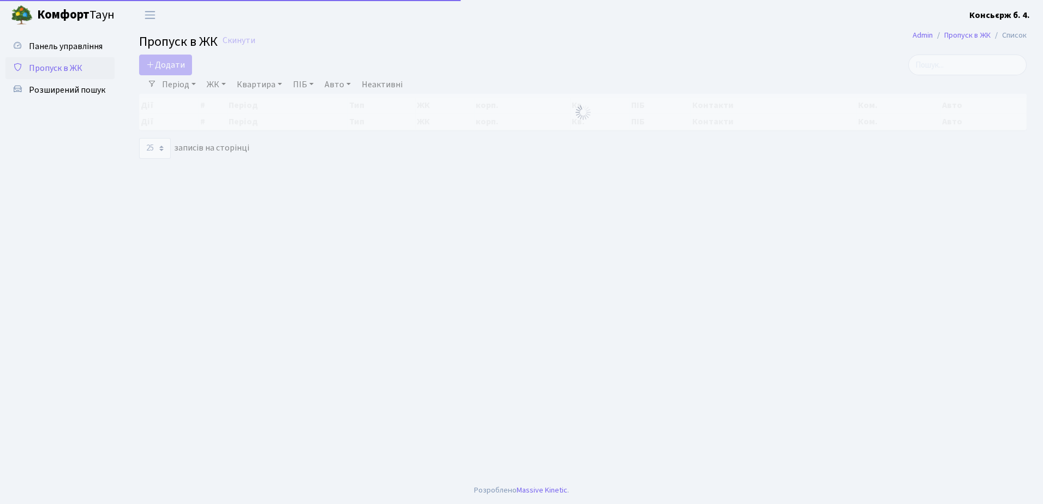
select select "25"
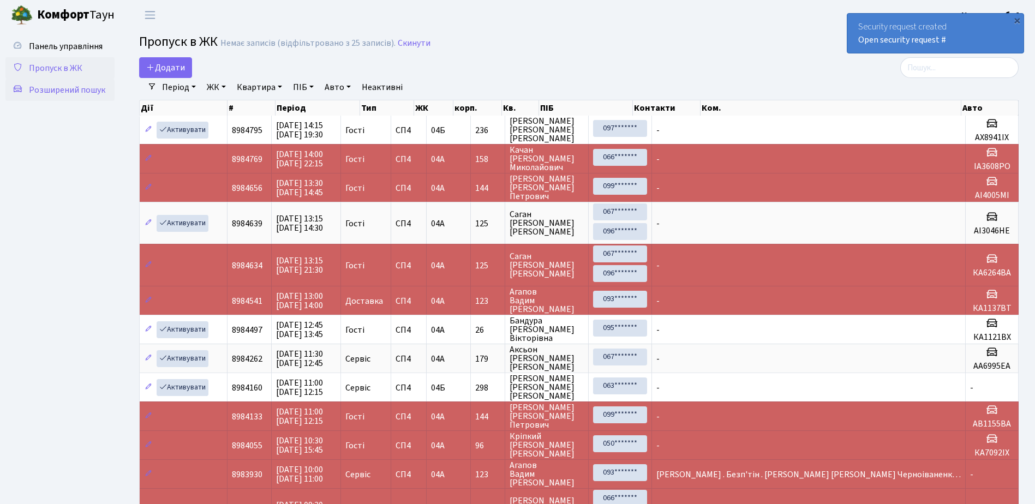
click at [60, 88] on span "Розширений пошук" at bounding box center [67, 90] width 76 height 12
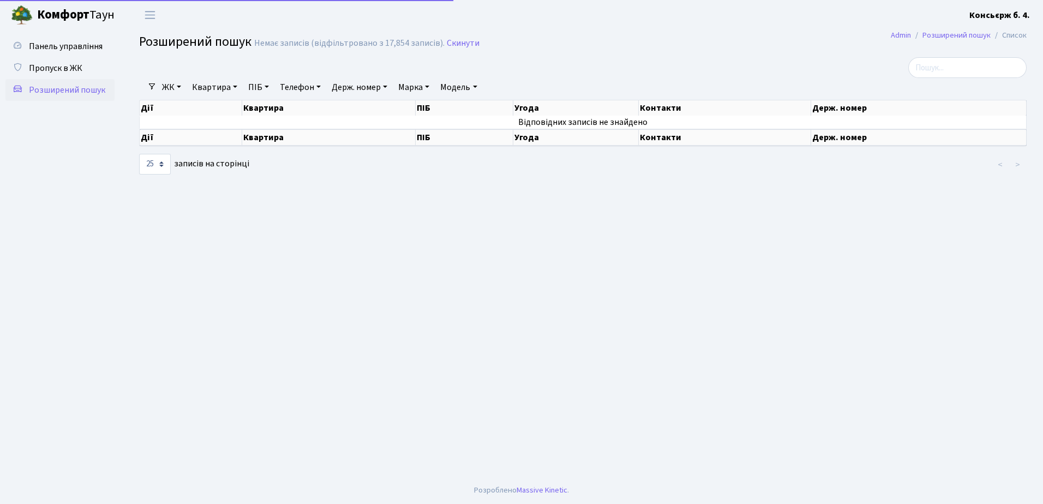
select select "25"
click at [939, 69] on input "search" at bounding box center [968, 67] width 118 height 21
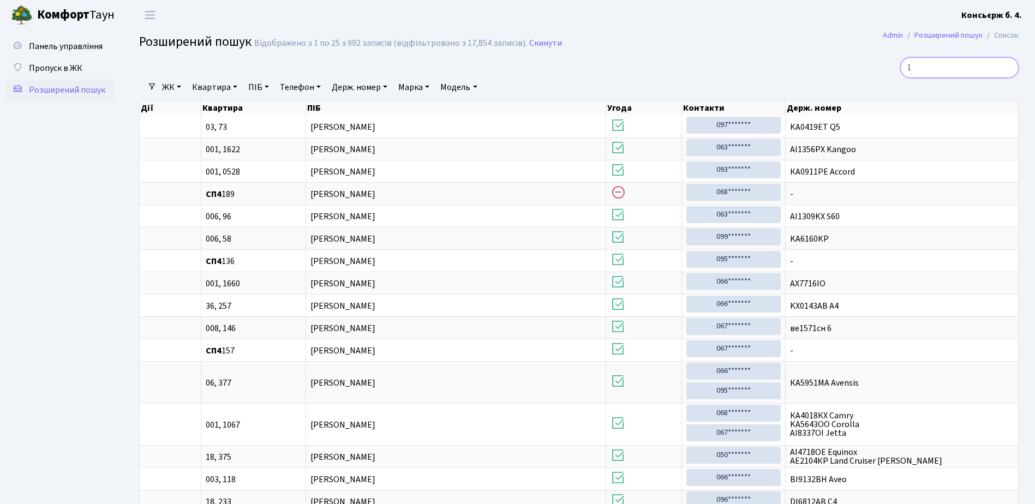
type input "1"
click at [170, 86] on link "ЖК" at bounding box center [172, 87] width 28 height 19
click at [177, 136] on link "СП4, [STREET_ADDRESS]" at bounding box center [215, 137] width 115 height 17
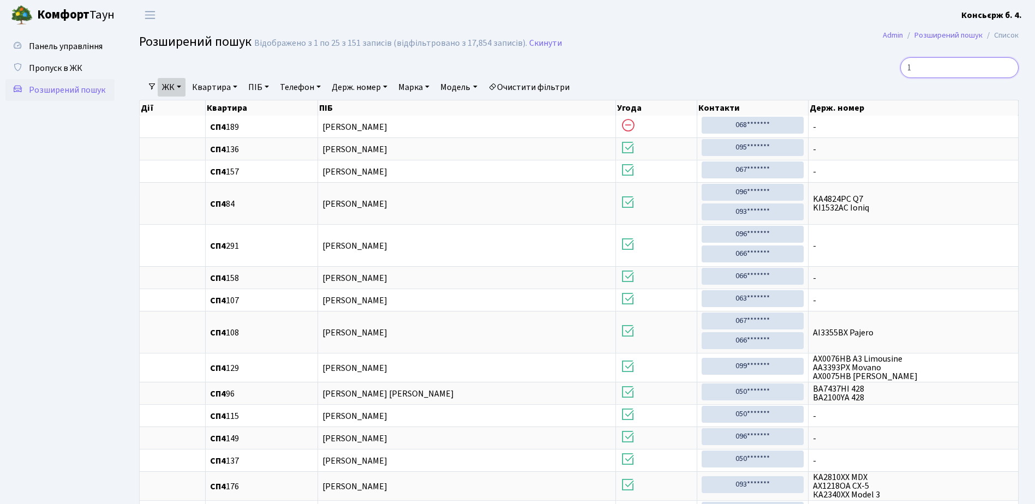
click at [937, 61] on input "1" at bounding box center [959, 67] width 118 height 21
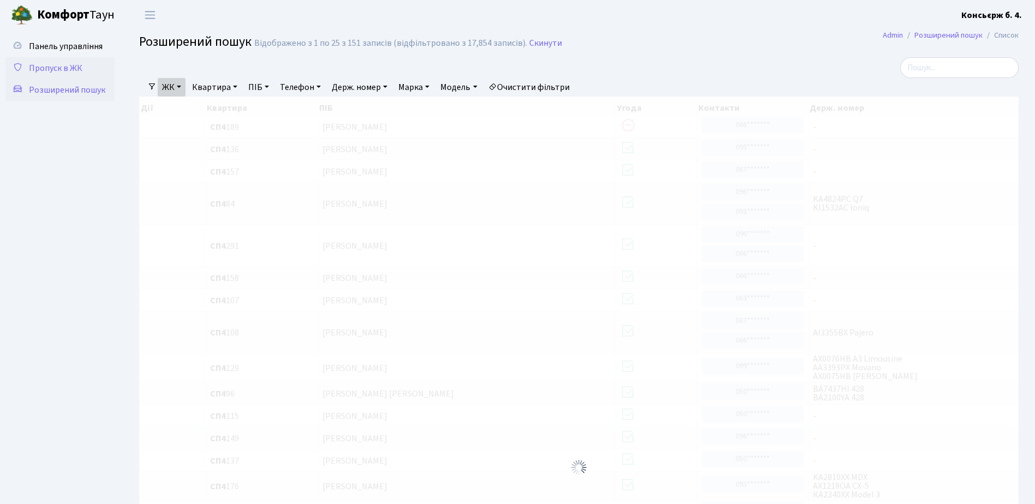
click at [61, 68] on span "Пропуск в ЖК" at bounding box center [55, 68] width 53 height 12
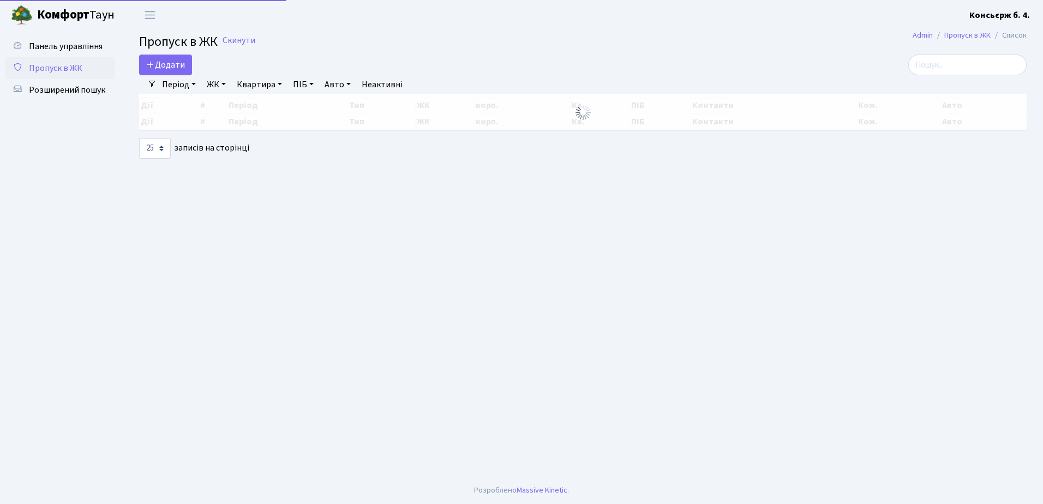
select select "25"
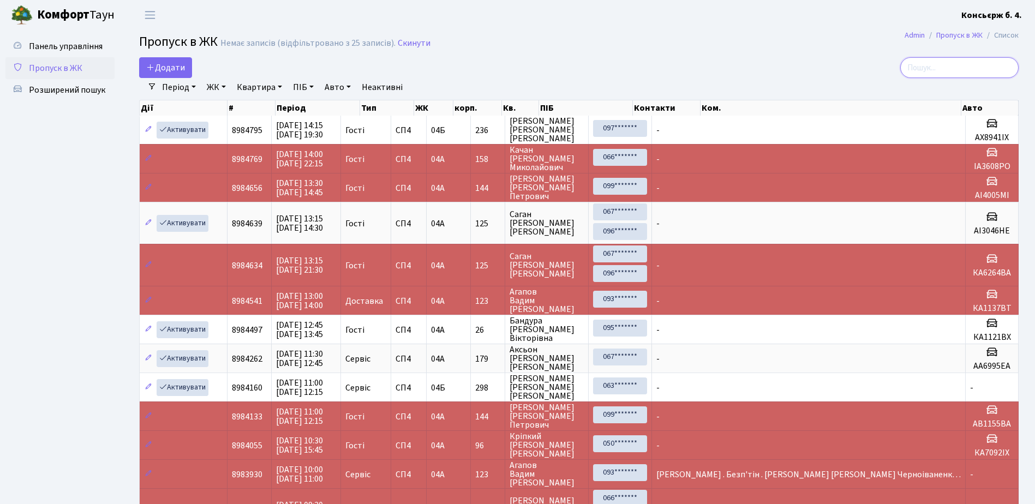
click at [936, 67] on input "search" at bounding box center [959, 67] width 118 height 21
click at [72, 184] on ul "Панель управління Пропуск в ЖК Розширений пошук" at bounding box center [59, 369] width 109 height 669
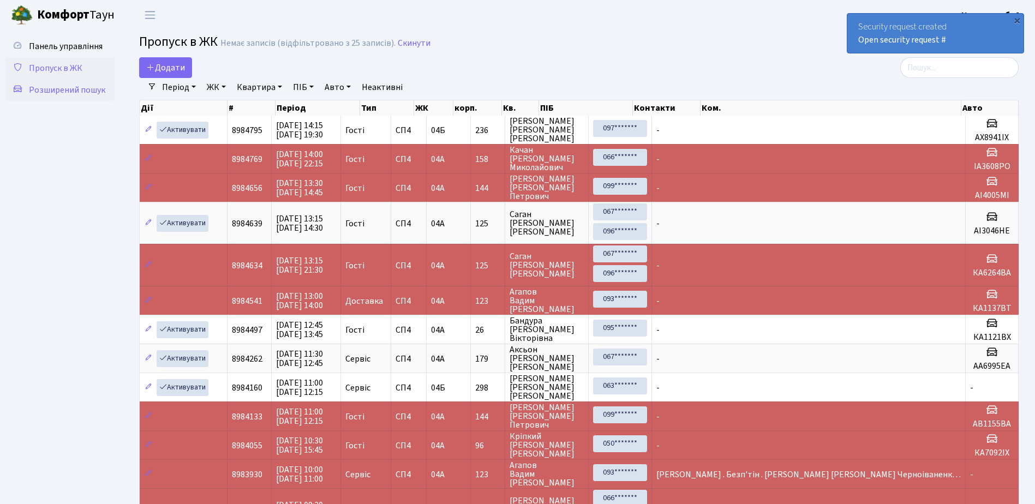
click at [55, 88] on span "Розширений пошук" at bounding box center [67, 90] width 76 height 12
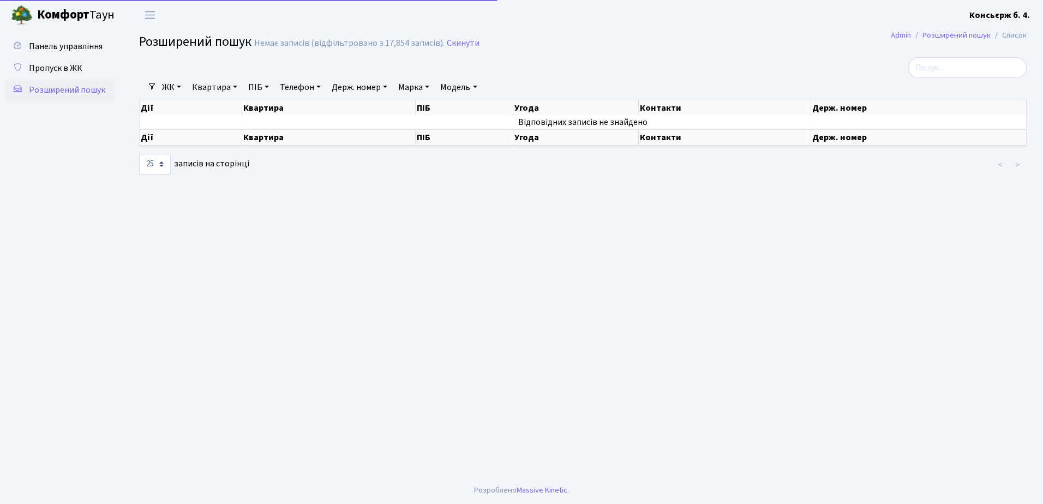
select select "25"
click at [947, 71] on input "search" at bounding box center [968, 67] width 118 height 21
type input "1"
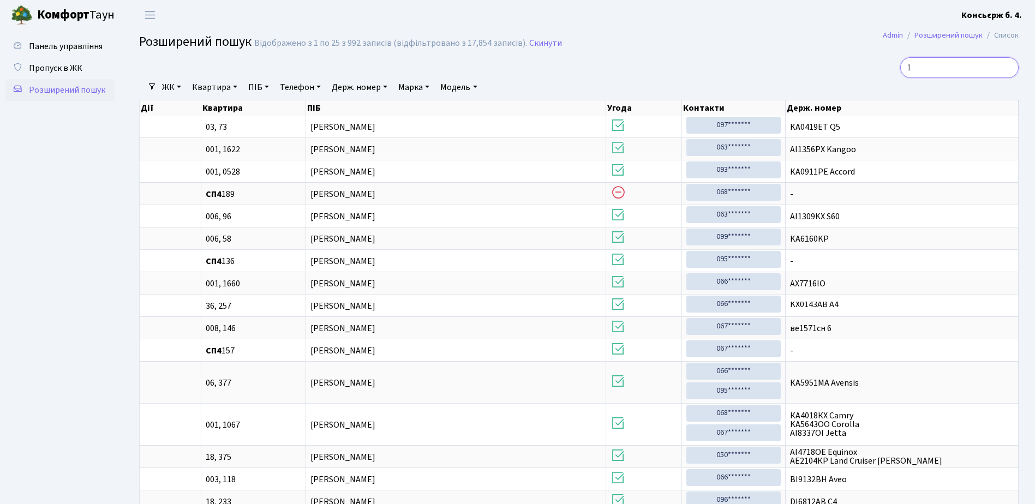
click at [1009, 67] on input "1" at bounding box center [959, 67] width 118 height 21
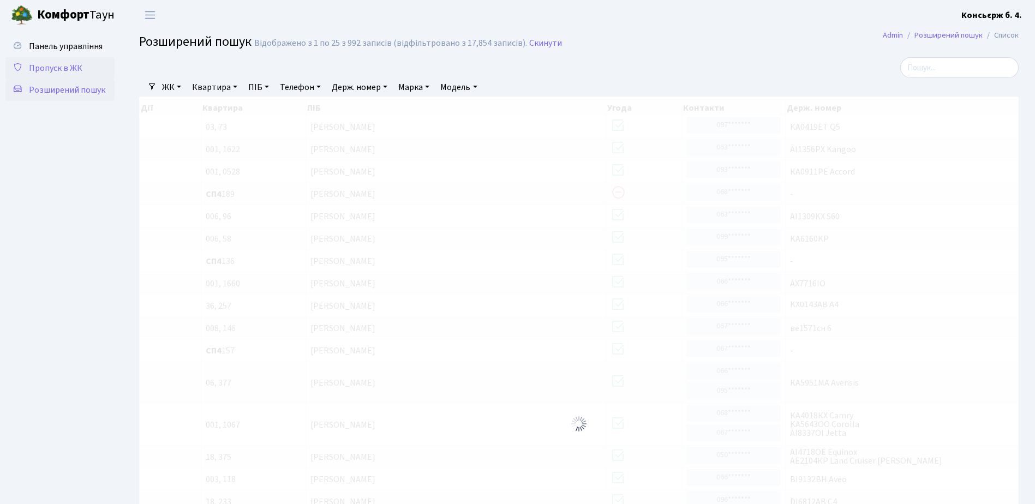
click at [45, 66] on span "Пропуск в ЖК" at bounding box center [55, 68] width 53 height 12
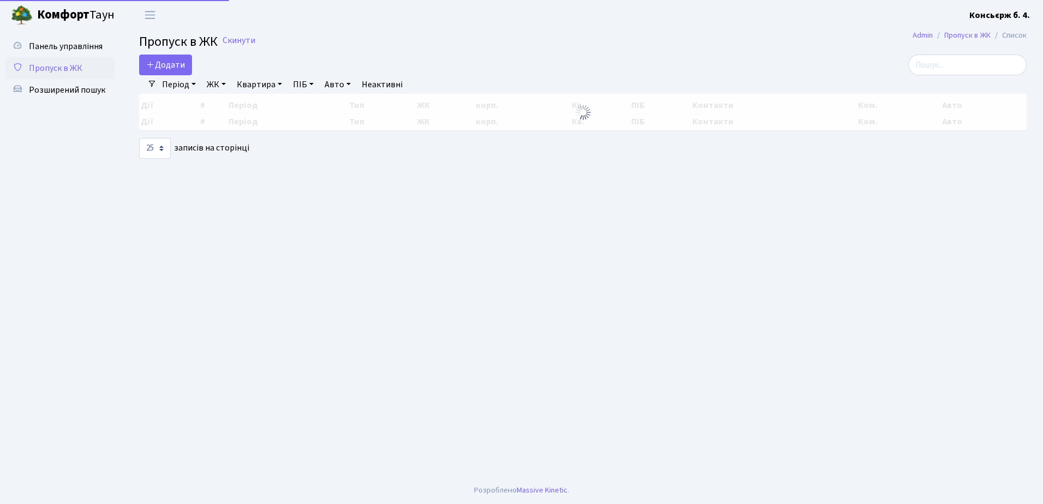
select select "25"
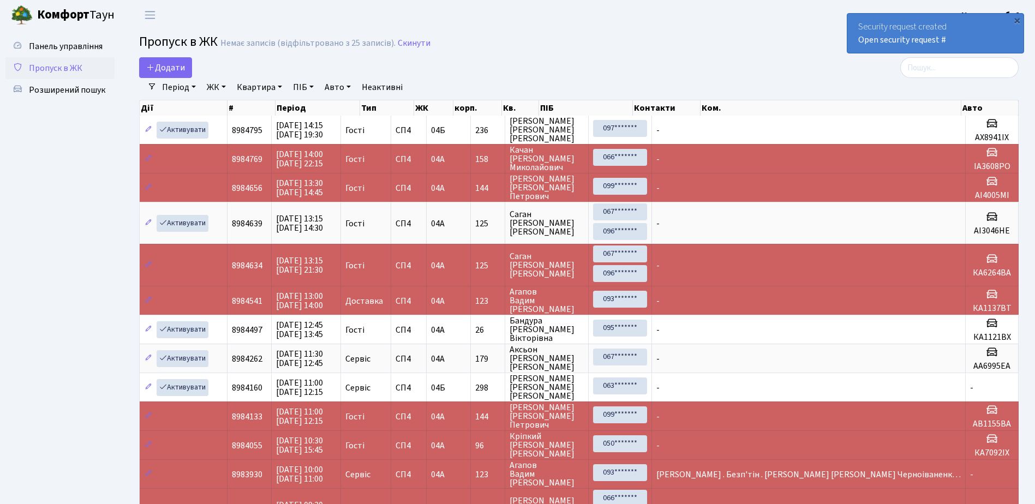
click at [857, 21] on div "Security request created Open security request #" at bounding box center [936, 33] width 176 height 39
